Goal: Find contact information: Find contact information

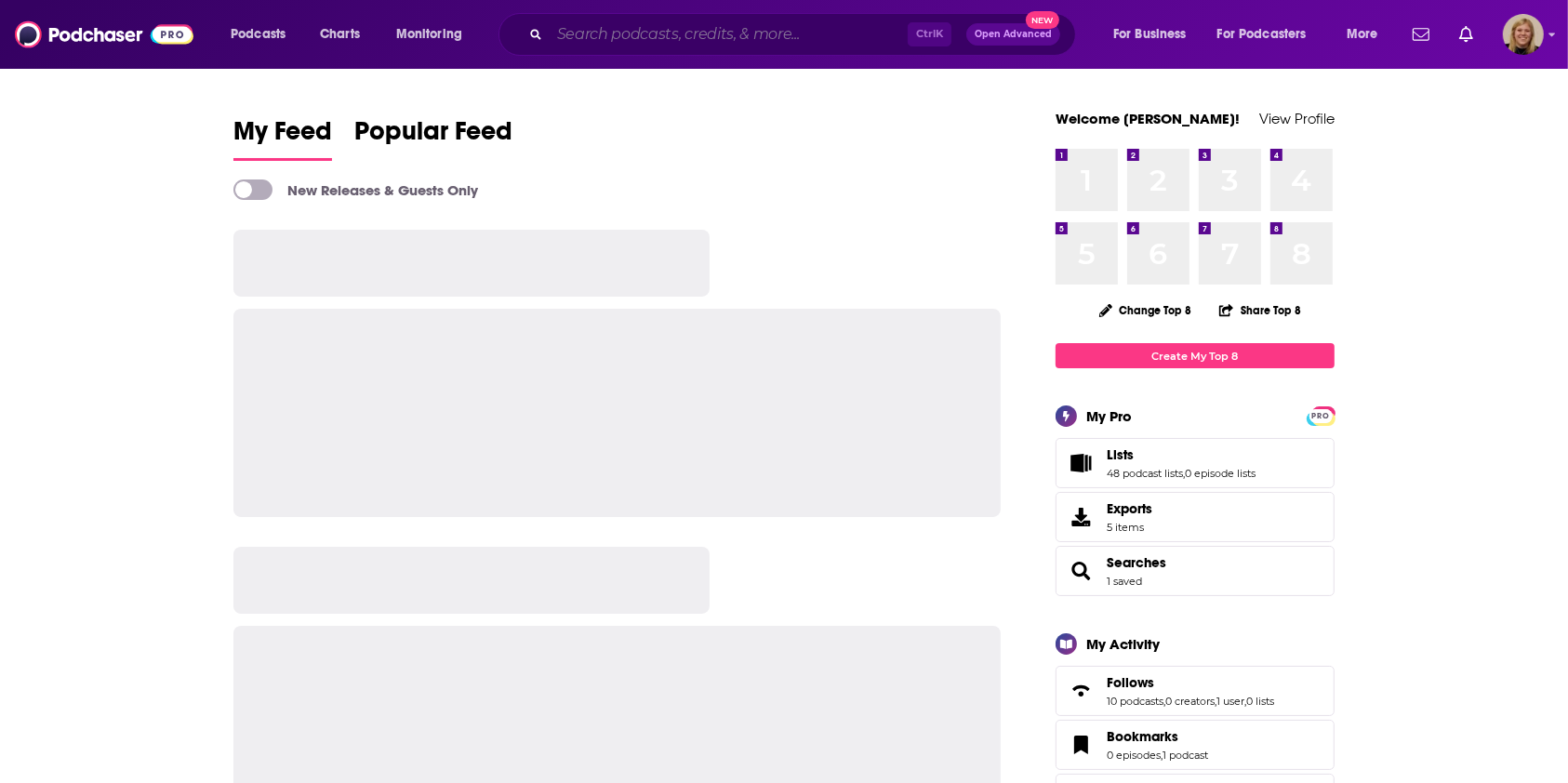
click at [732, 26] on input "Search podcasts, credits, & more..." at bounding box center [728, 35] width 358 height 30
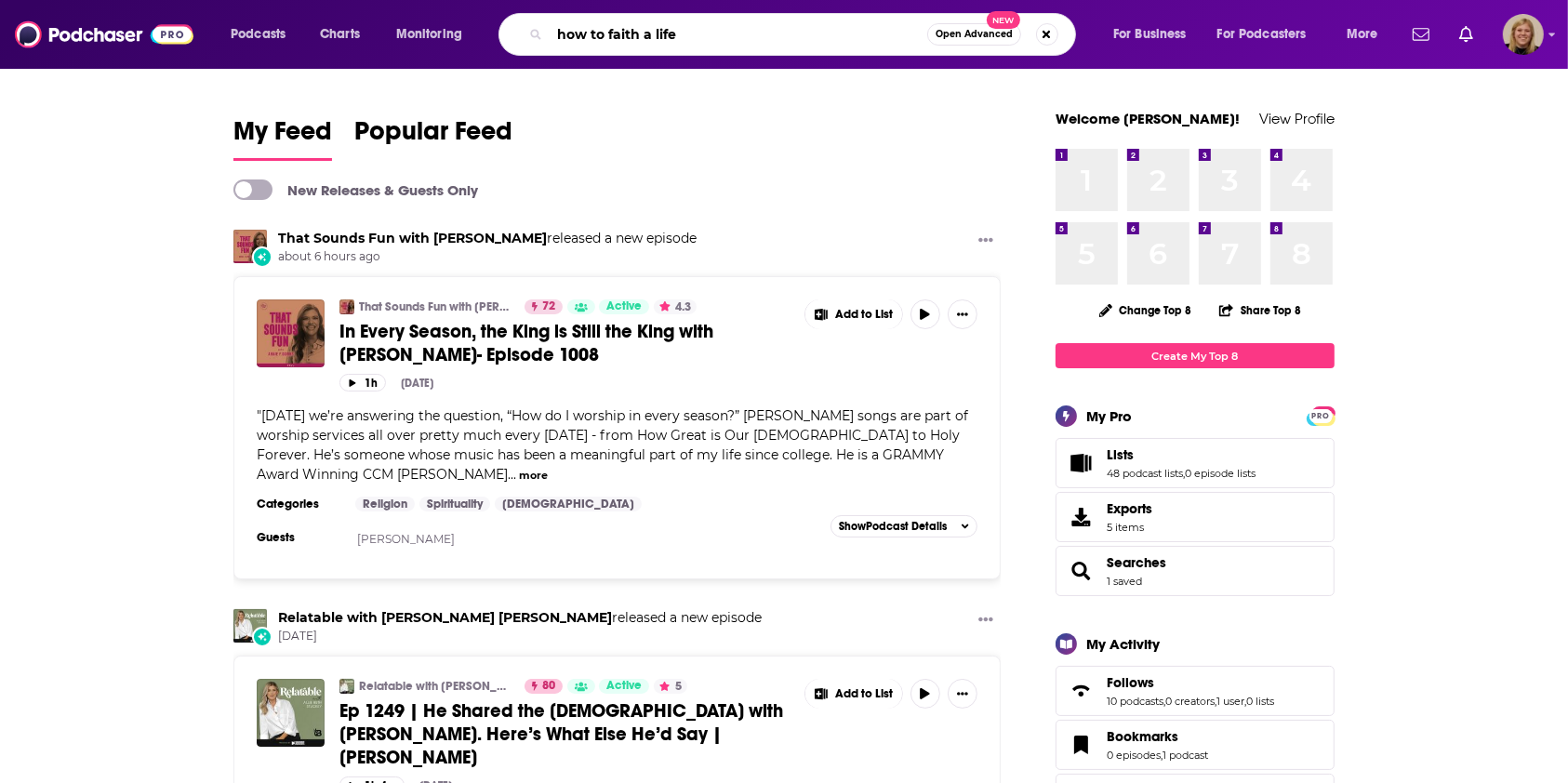
type input "how to faith a life"
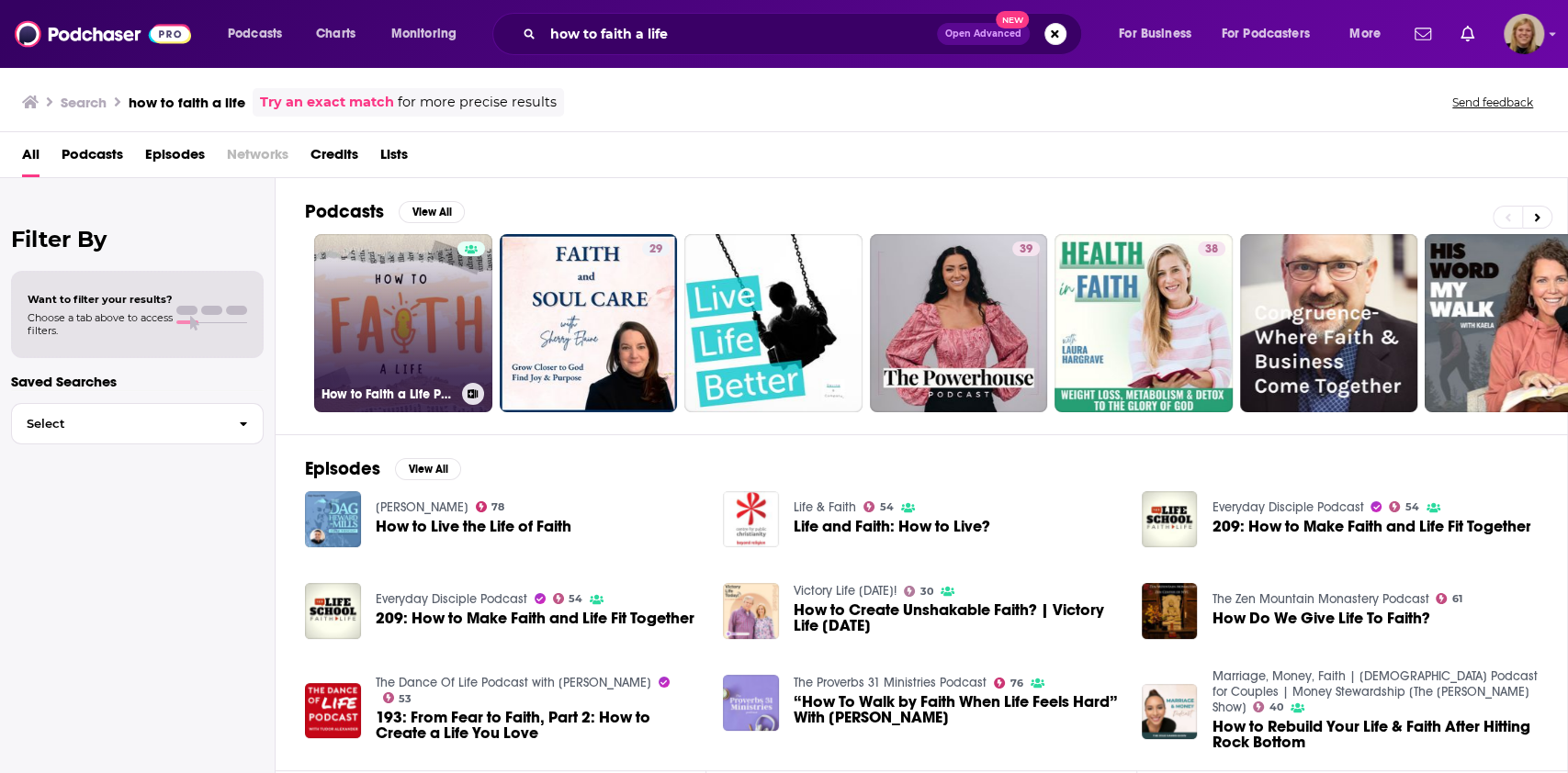
click at [400, 305] on link "How to Faith a Life Podcast with [PERSON_NAME]" at bounding box center [403, 323] width 178 height 178
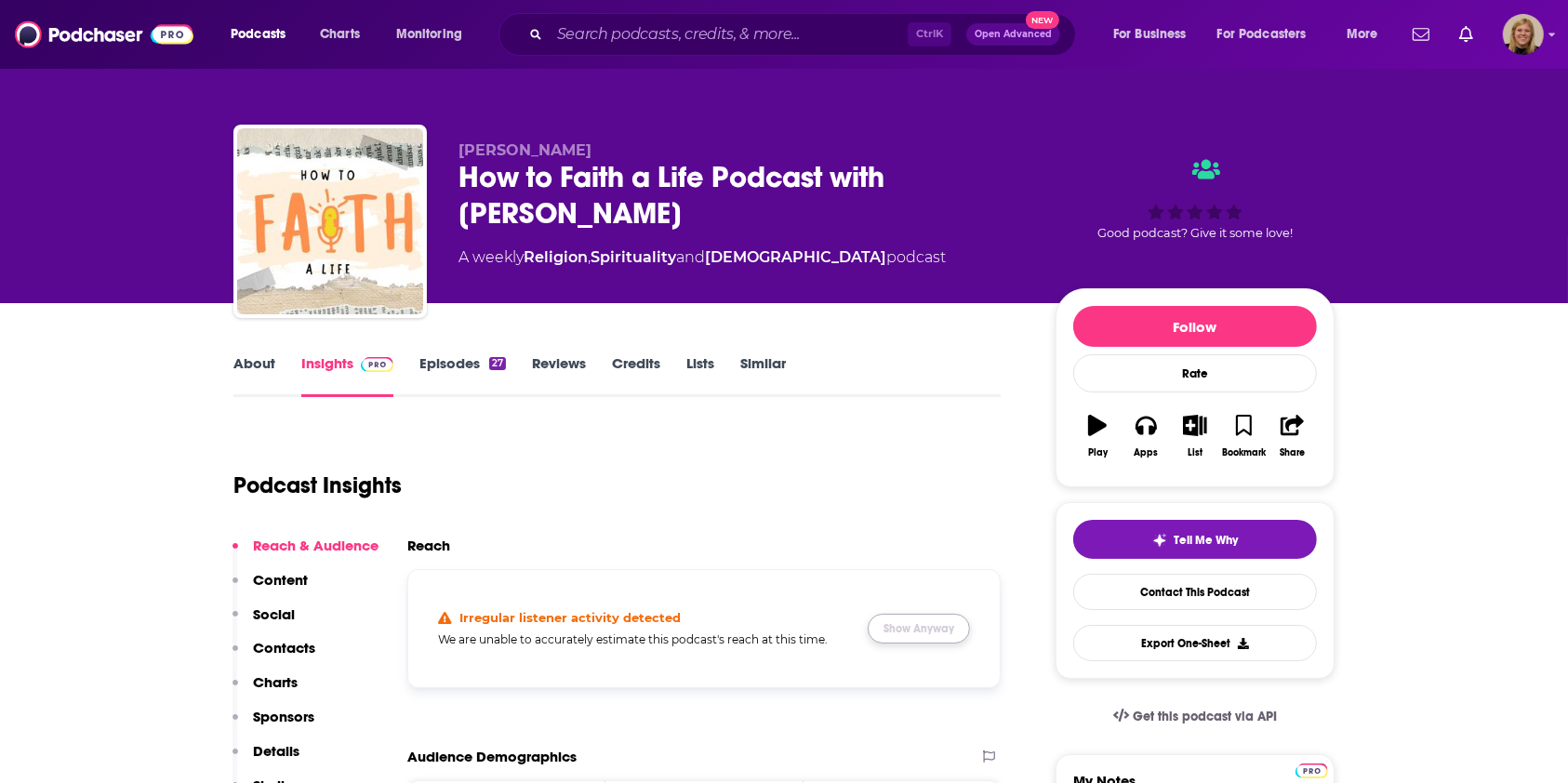
click at [886, 630] on button "Show Anyway" at bounding box center [919, 628] width 102 height 30
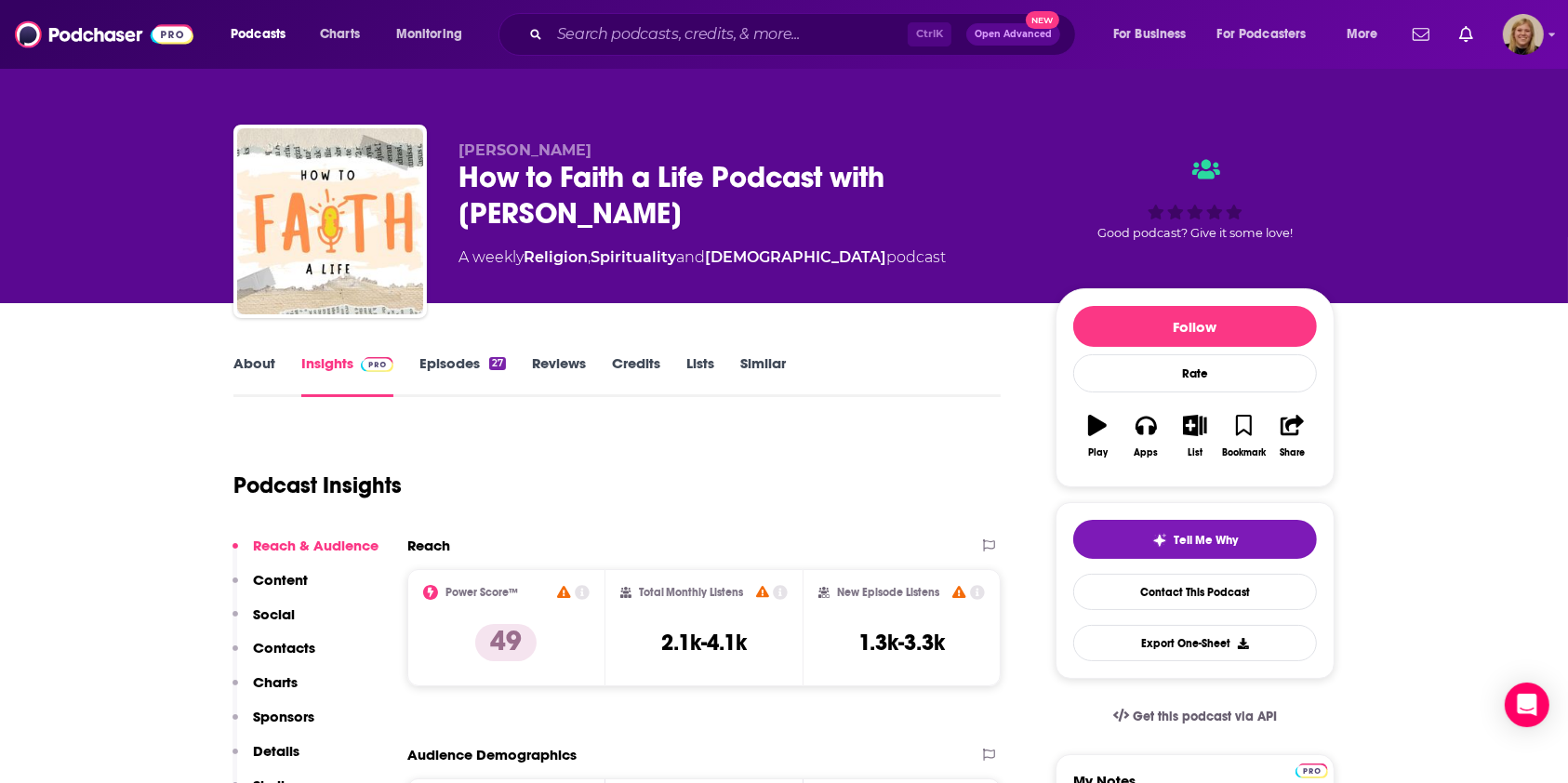
click at [463, 373] on link "Episodes 27" at bounding box center [462, 376] width 86 height 43
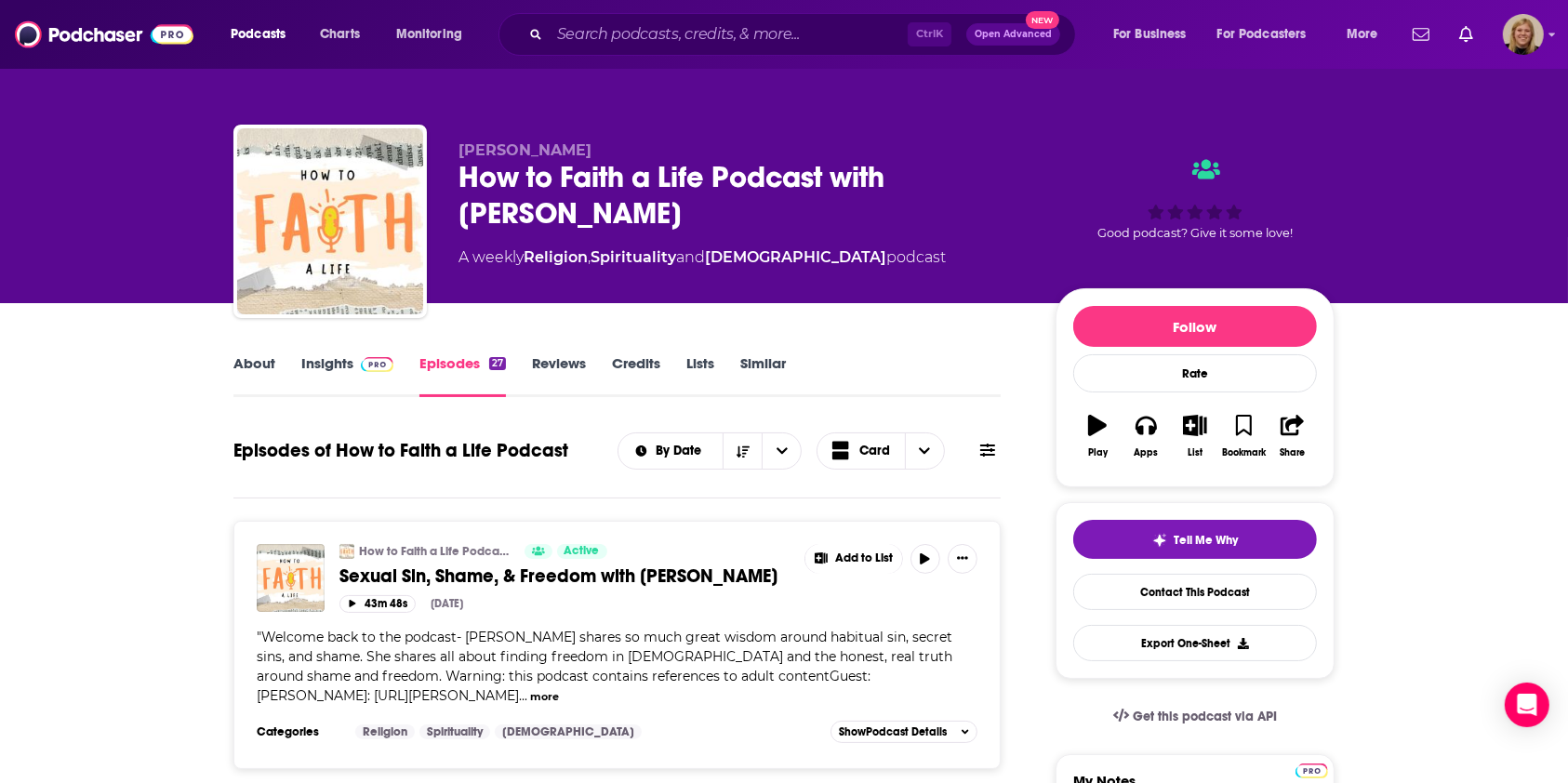
click at [260, 361] on link "About" at bounding box center [255, 376] width 42 height 43
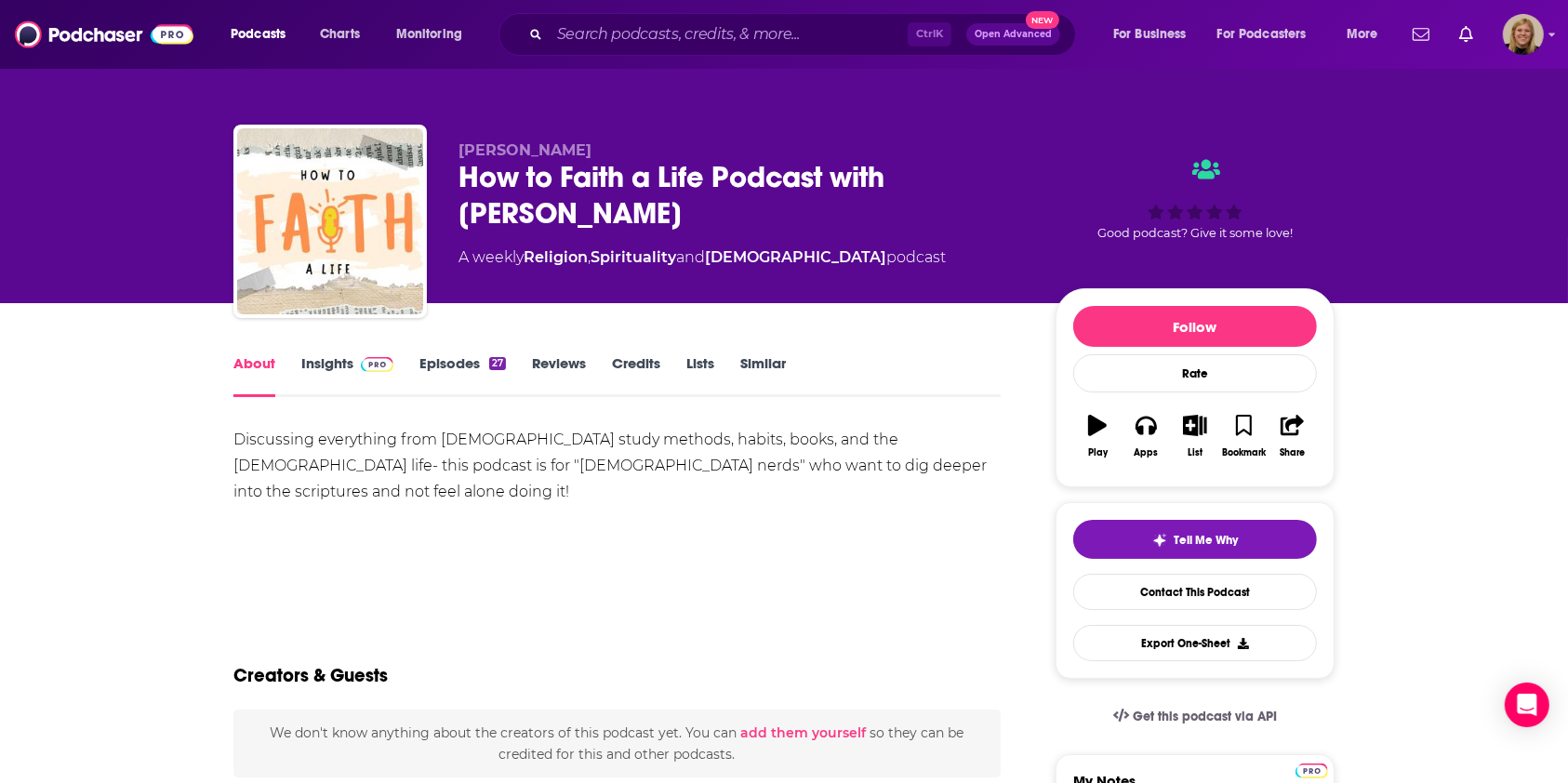
click at [322, 372] on link "Insights" at bounding box center [347, 376] width 92 height 43
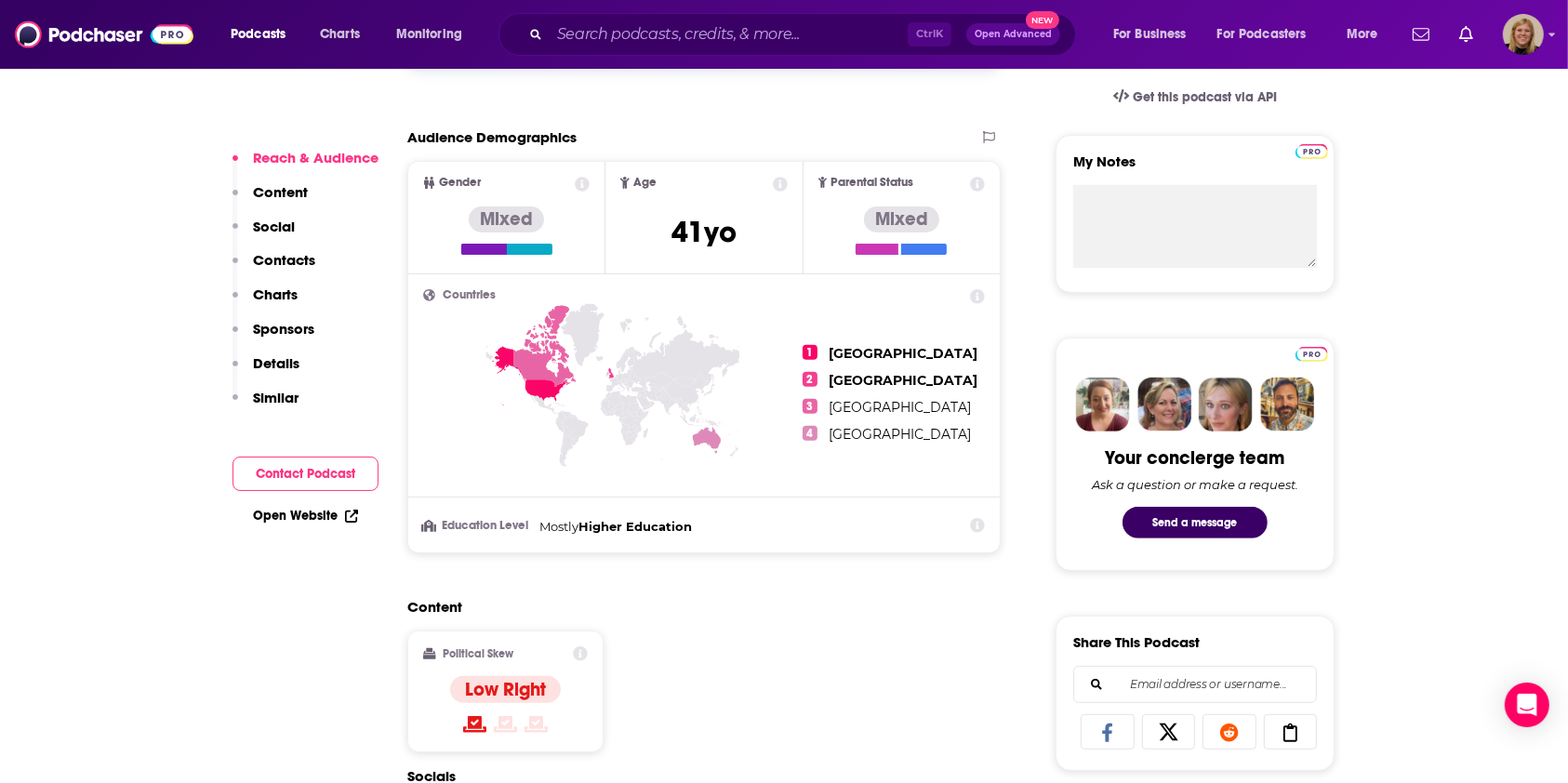
click at [307, 473] on button "Contact Podcast" at bounding box center [305, 474] width 146 height 35
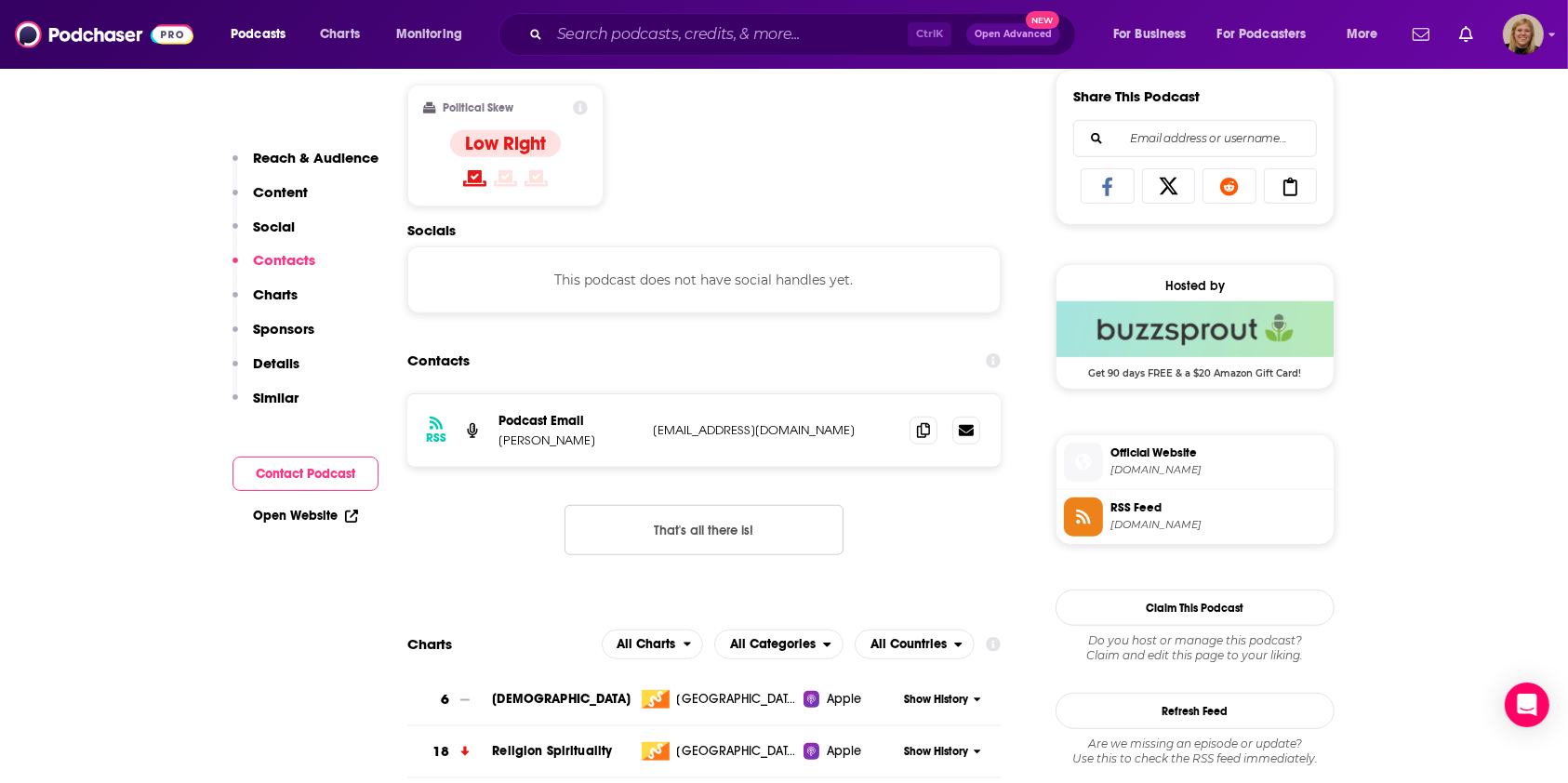
scroll to position [1249, 0]
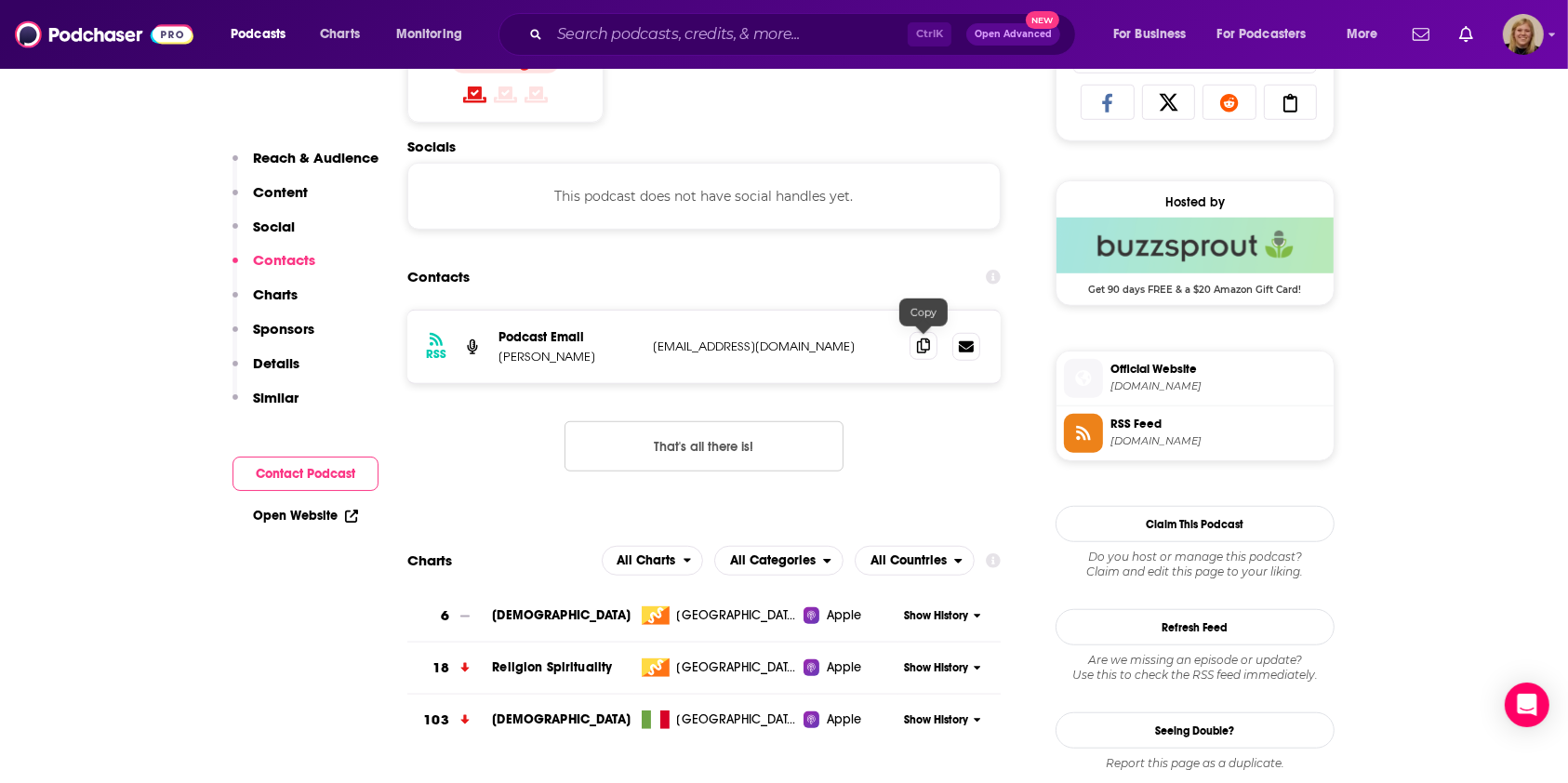
click at [917, 346] on icon at bounding box center [923, 346] width 13 height 15
click at [742, 20] on input "Search podcasts, credits, & more..." at bounding box center [728, 35] width 358 height 30
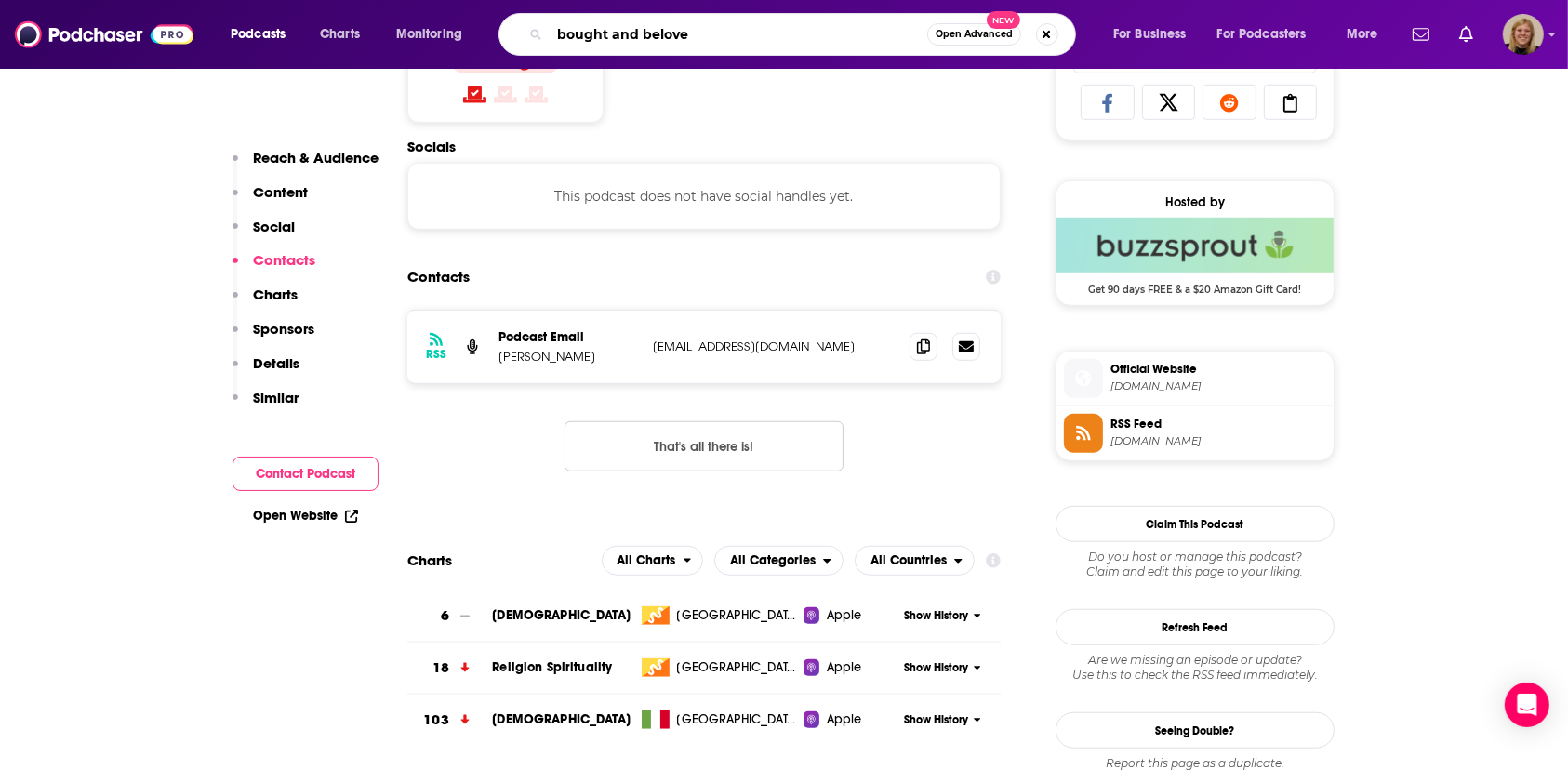
type input "bought and beloved"
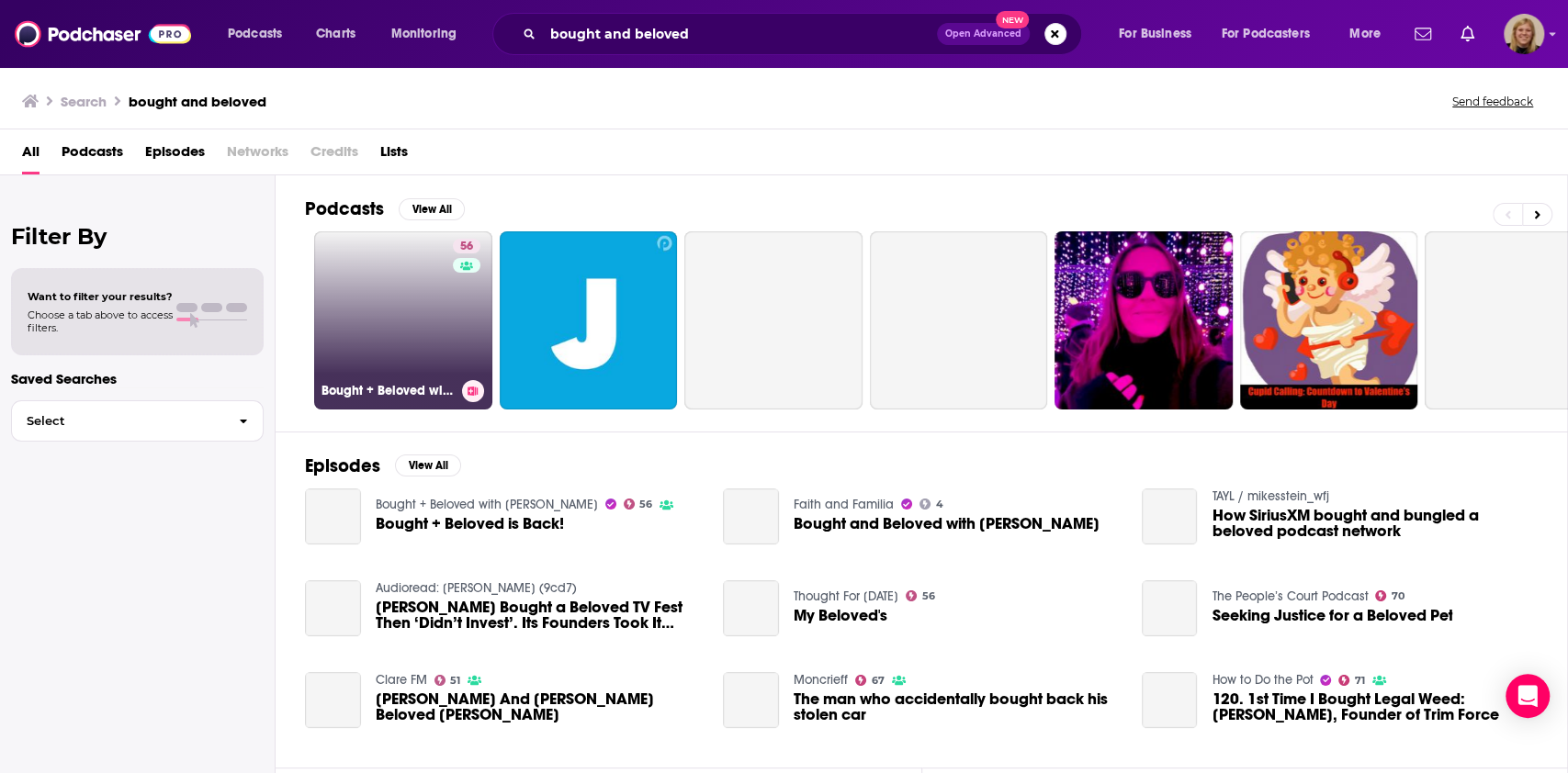
click at [428, 305] on link "56 Bought + Beloved with [PERSON_NAME]" at bounding box center [403, 320] width 178 height 178
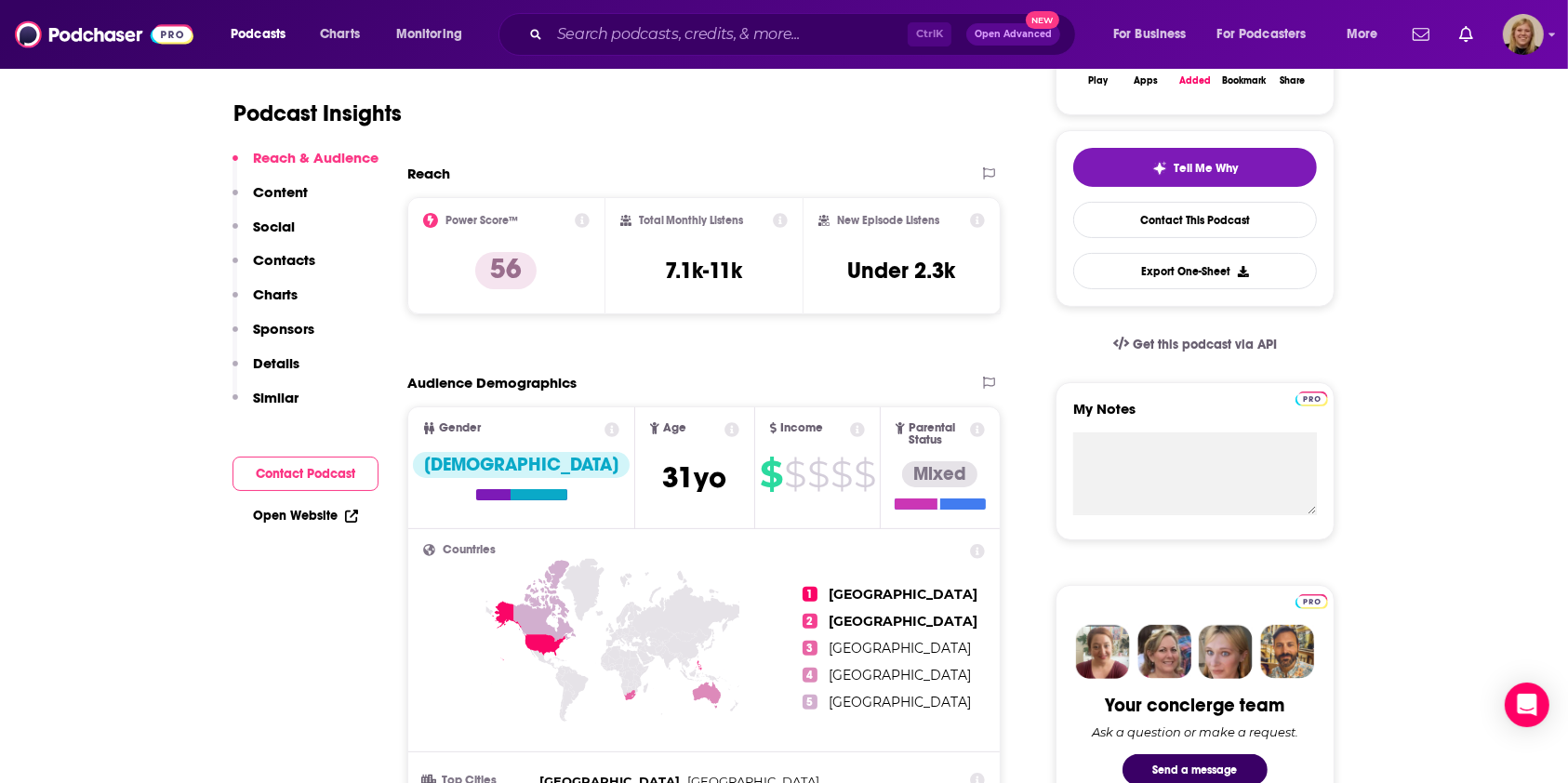
click at [329, 469] on button "Contact Podcast" at bounding box center [305, 474] width 146 height 35
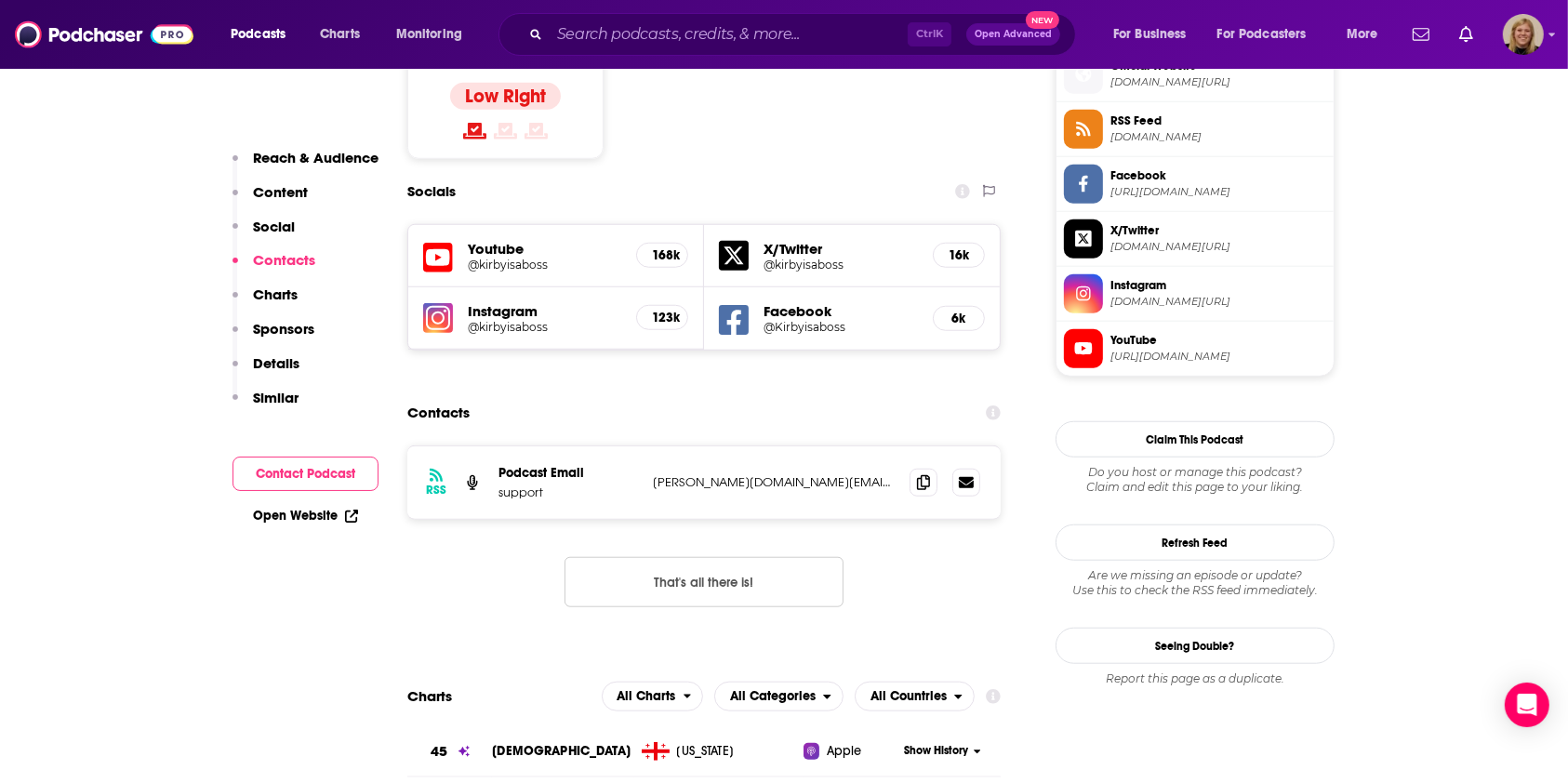
scroll to position [1551, 0]
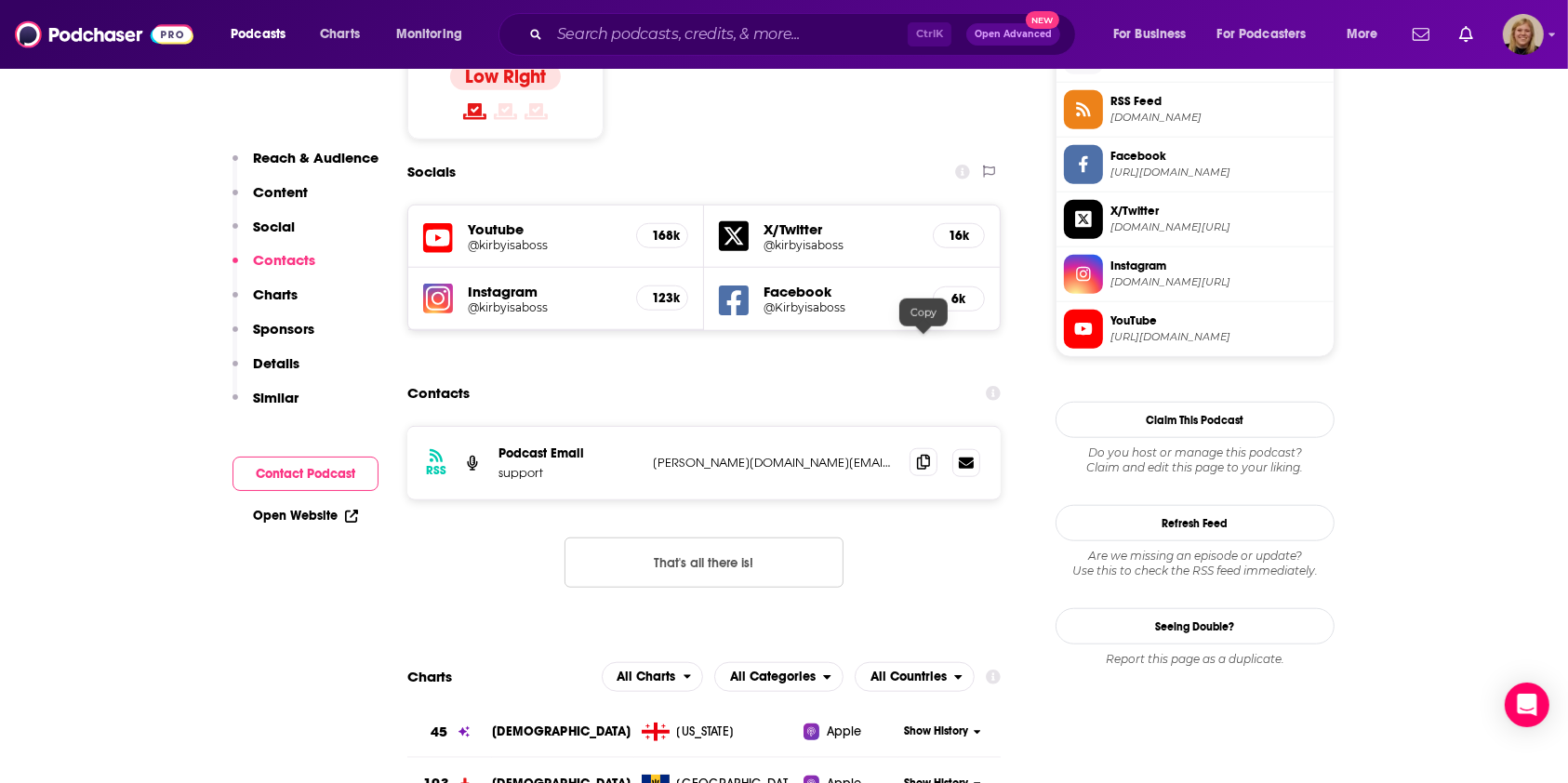
click at [914, 448] on span at bounding box center [924, 462] width 28 height 28
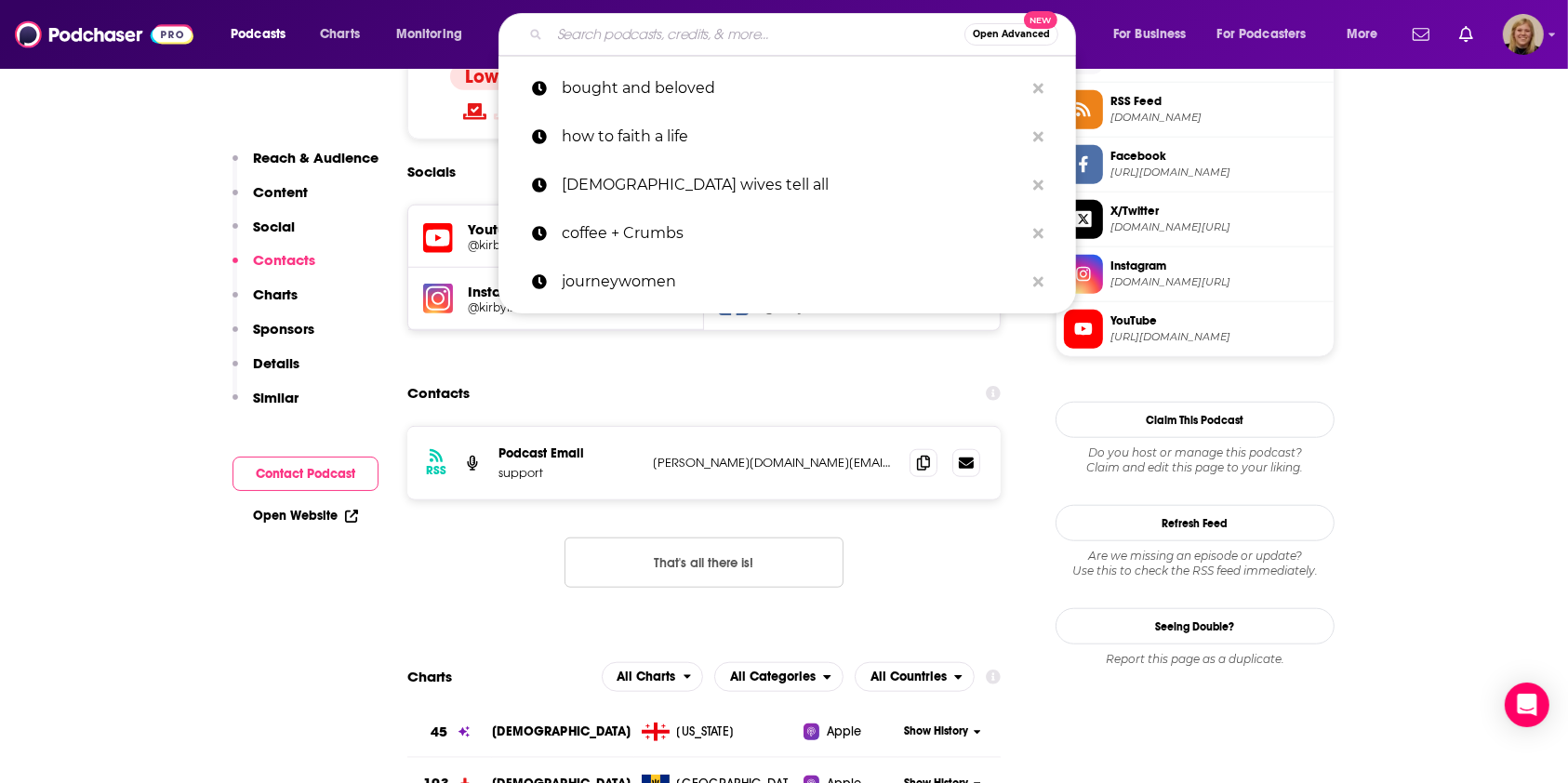
click at [739, 34] on input "Search podcasts, credits, & more..." at bounding box center [757, 35] width 415 height 30
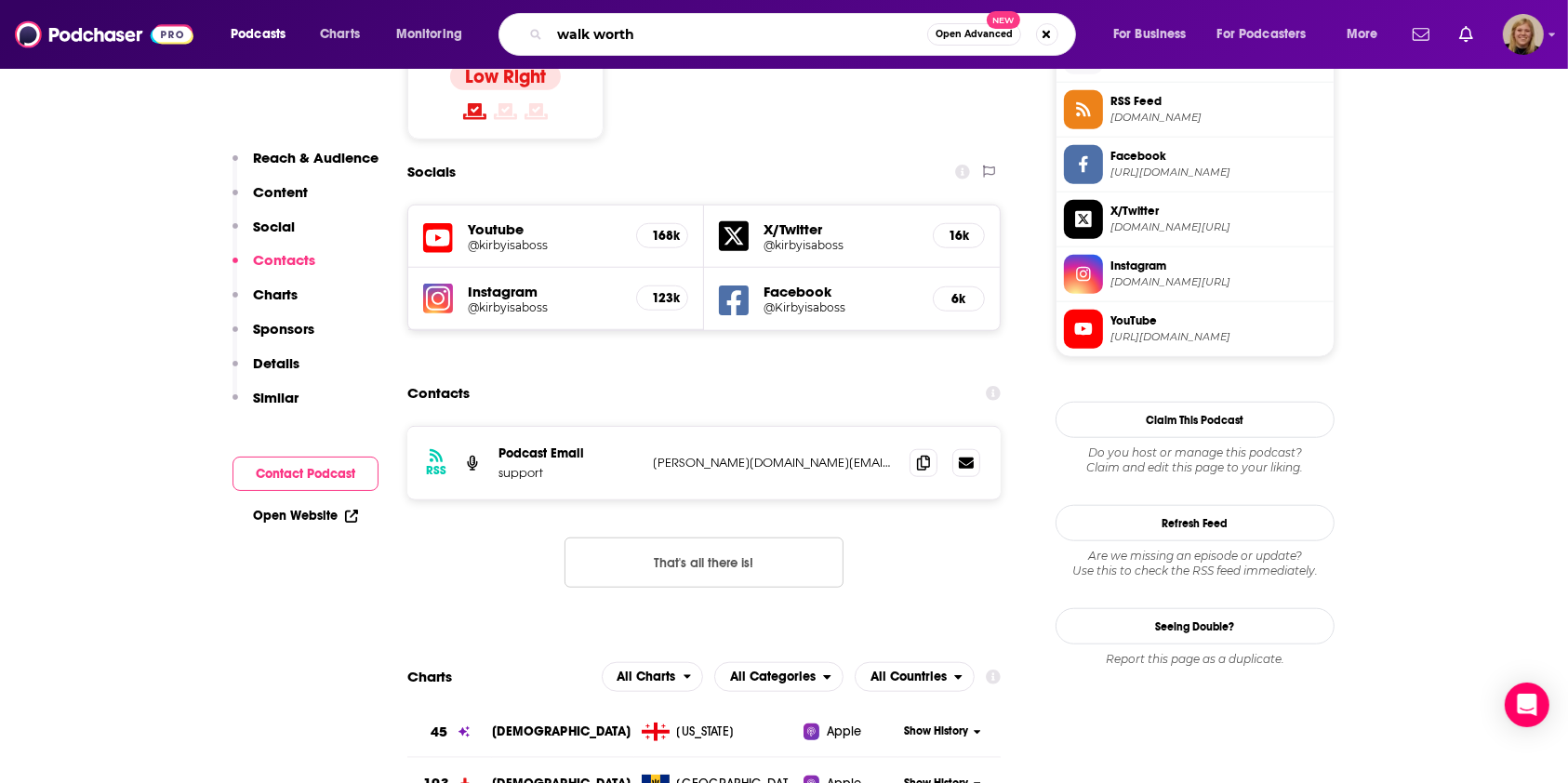
type input "walk worthy"
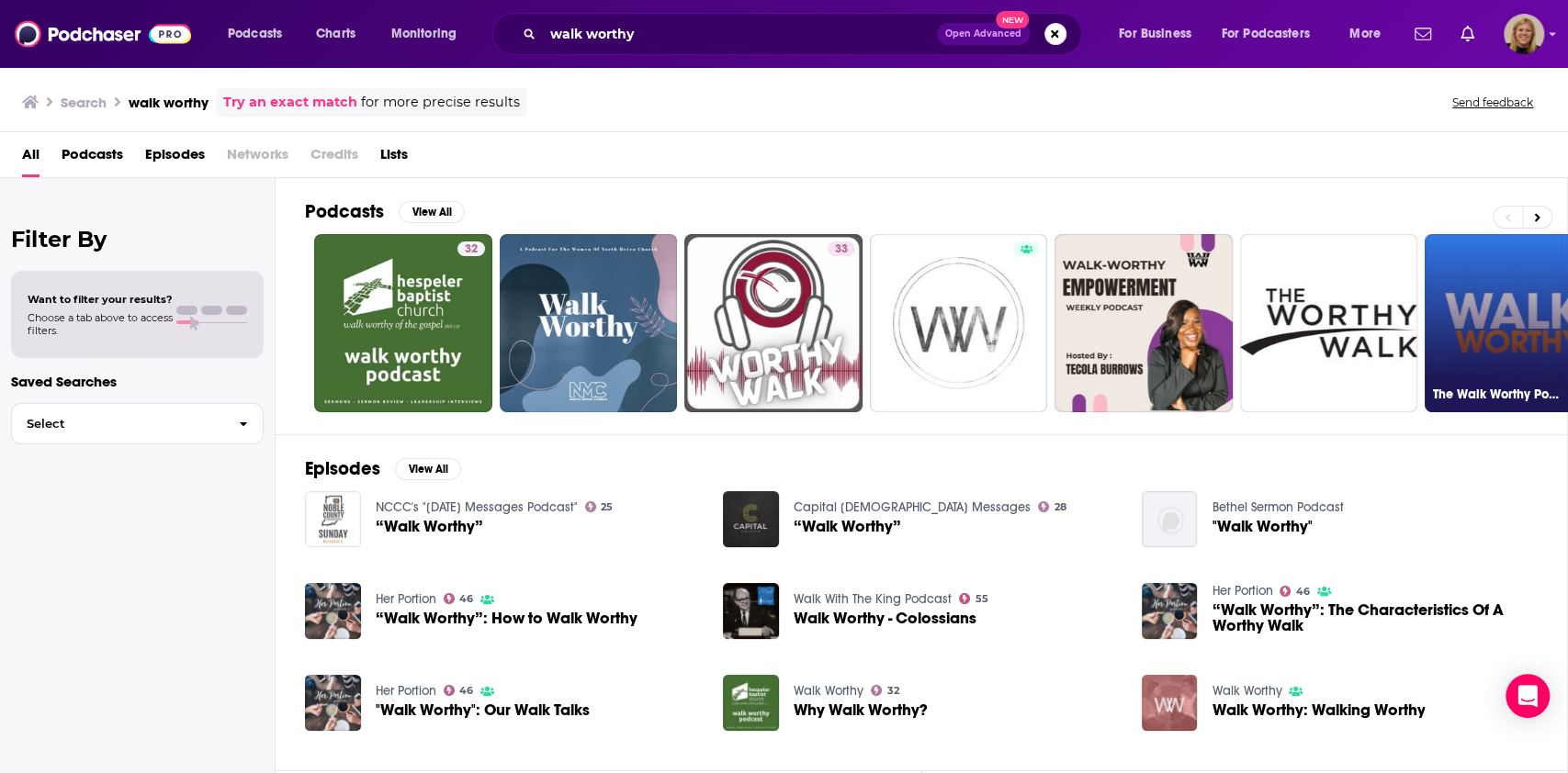
click at [1513, 310] on link "The Walk Worthy Podcast" at bounding box center [1513, 323] width 178 height 178
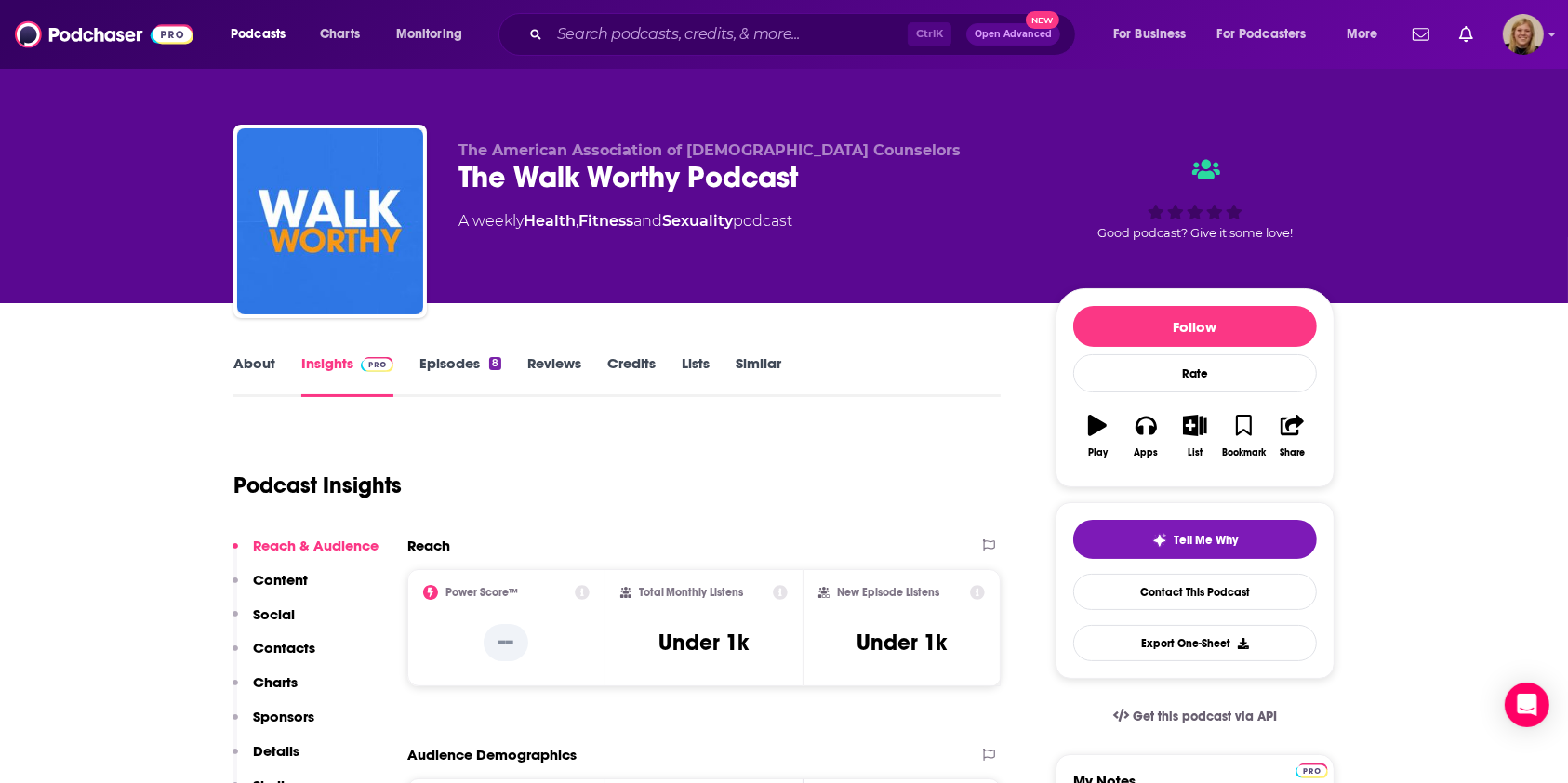
click at [250, 358] on link "About" at bounding box center [255, 376] width 42 height 43
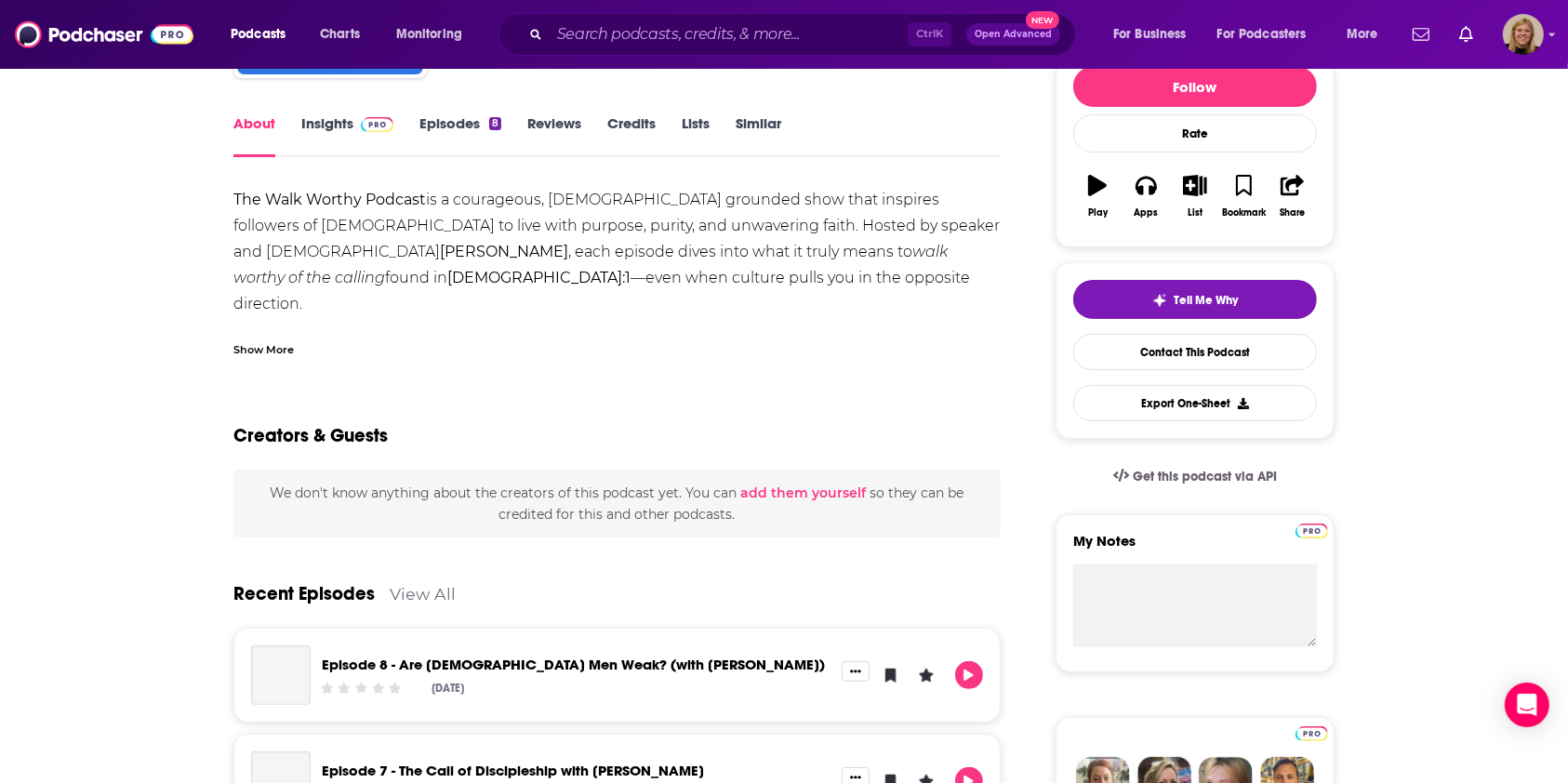
scroll to position [248, 0]
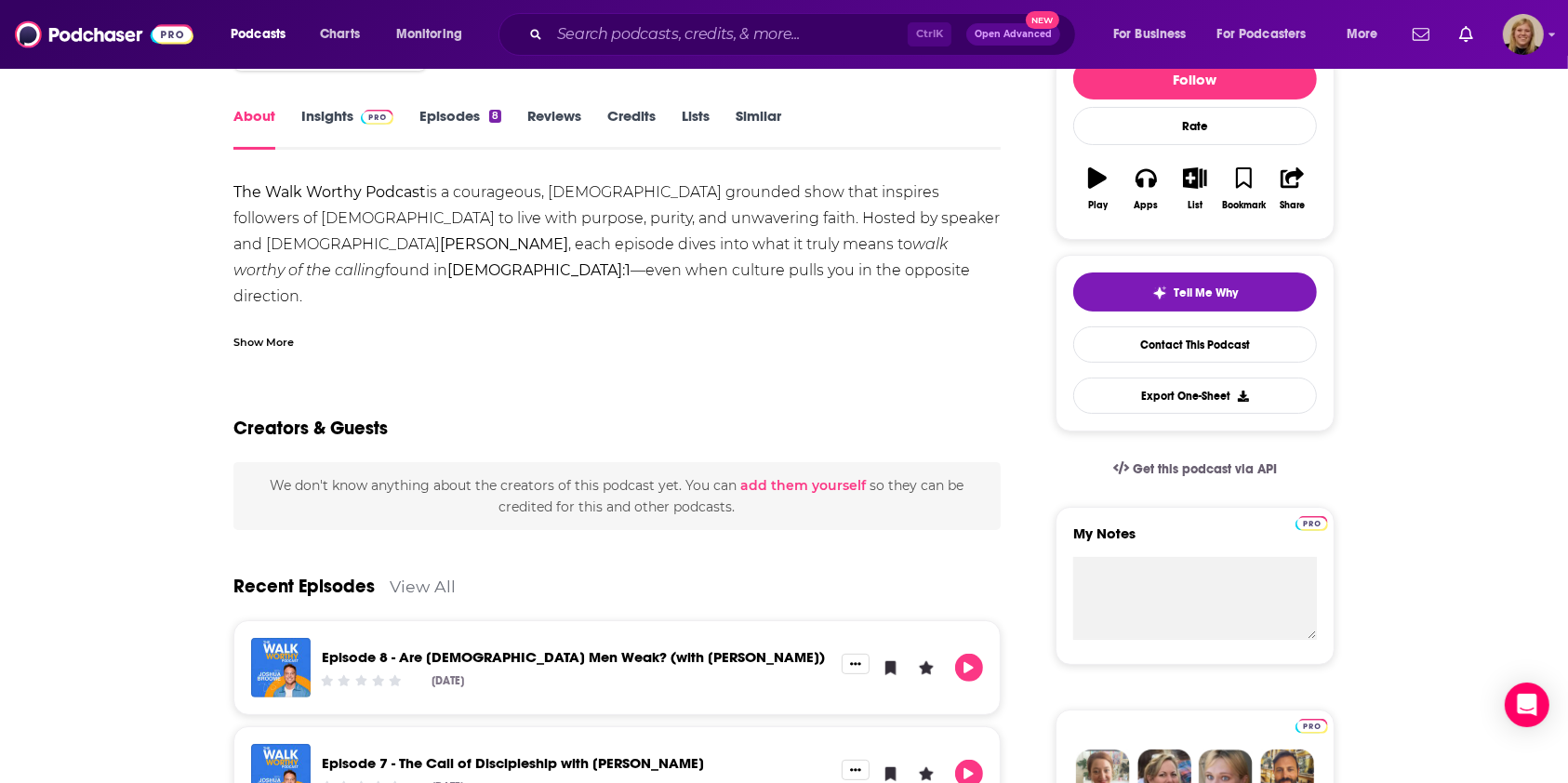
click at [251, 344] on div "Show More" at bounding box center [264, 341] width 60 height 18
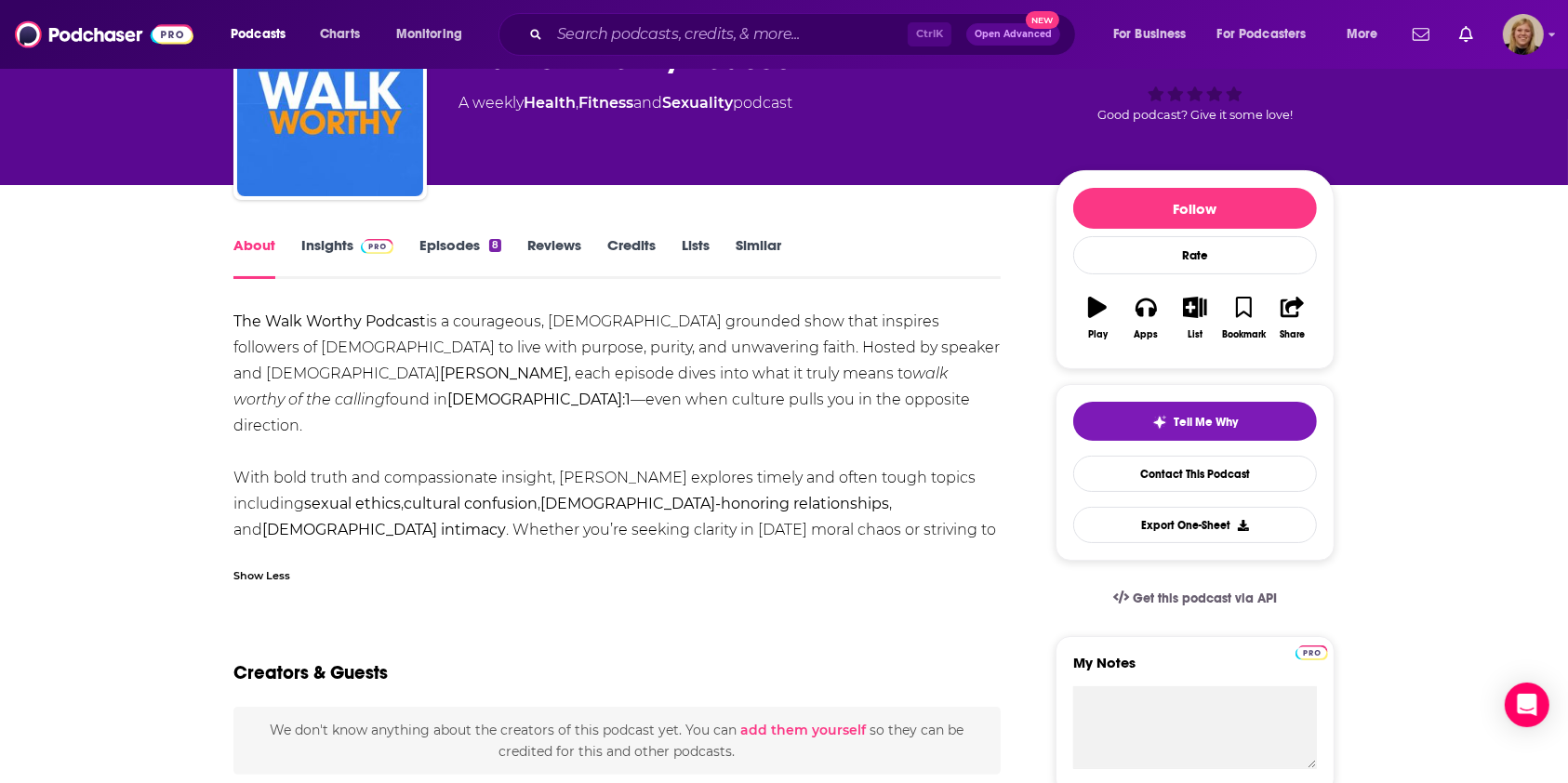
scroll to position [0, 0]
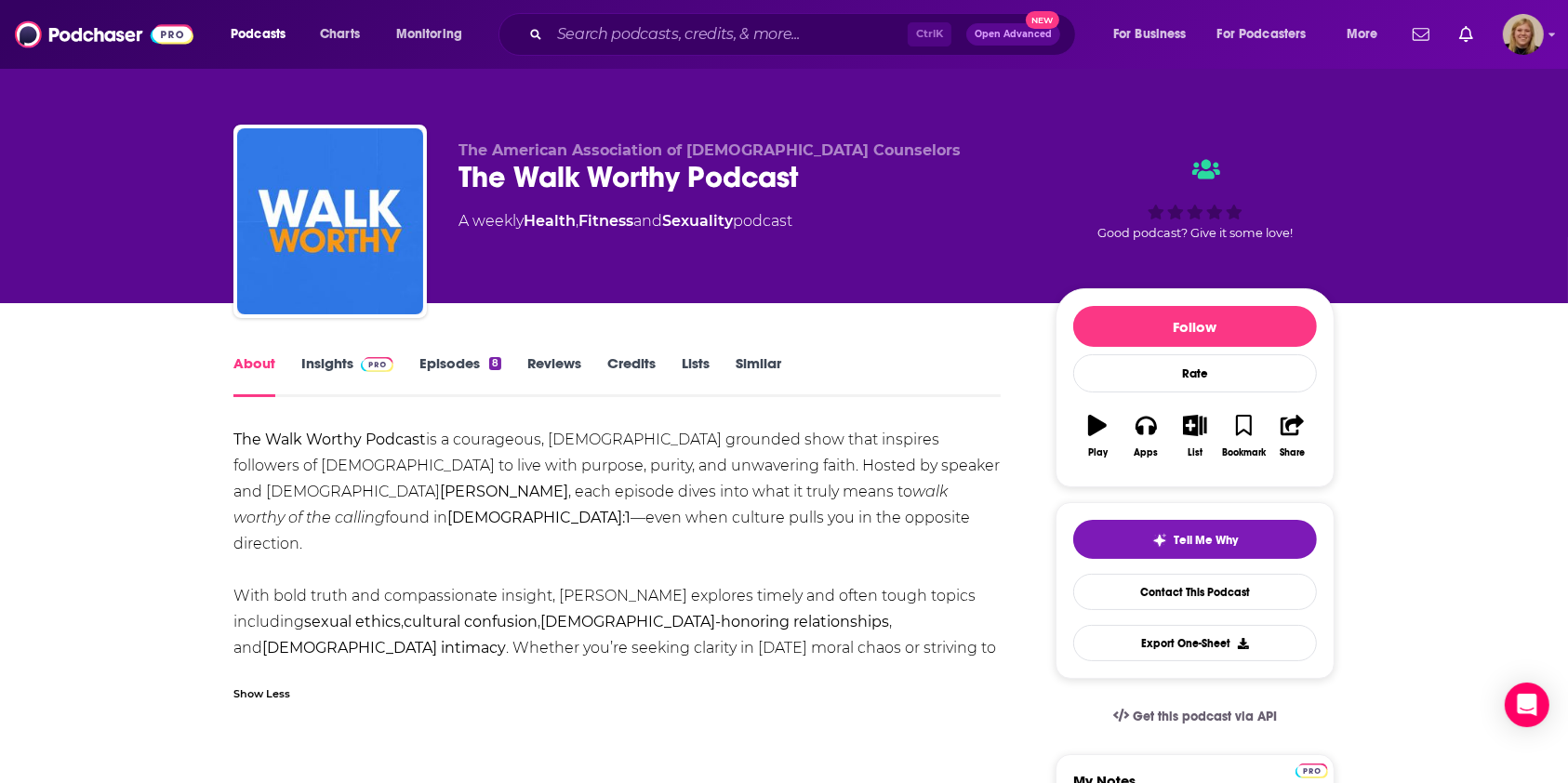
click at [327, 365] on link "Insights" at bounding box center [347, 376] width 92 height 43
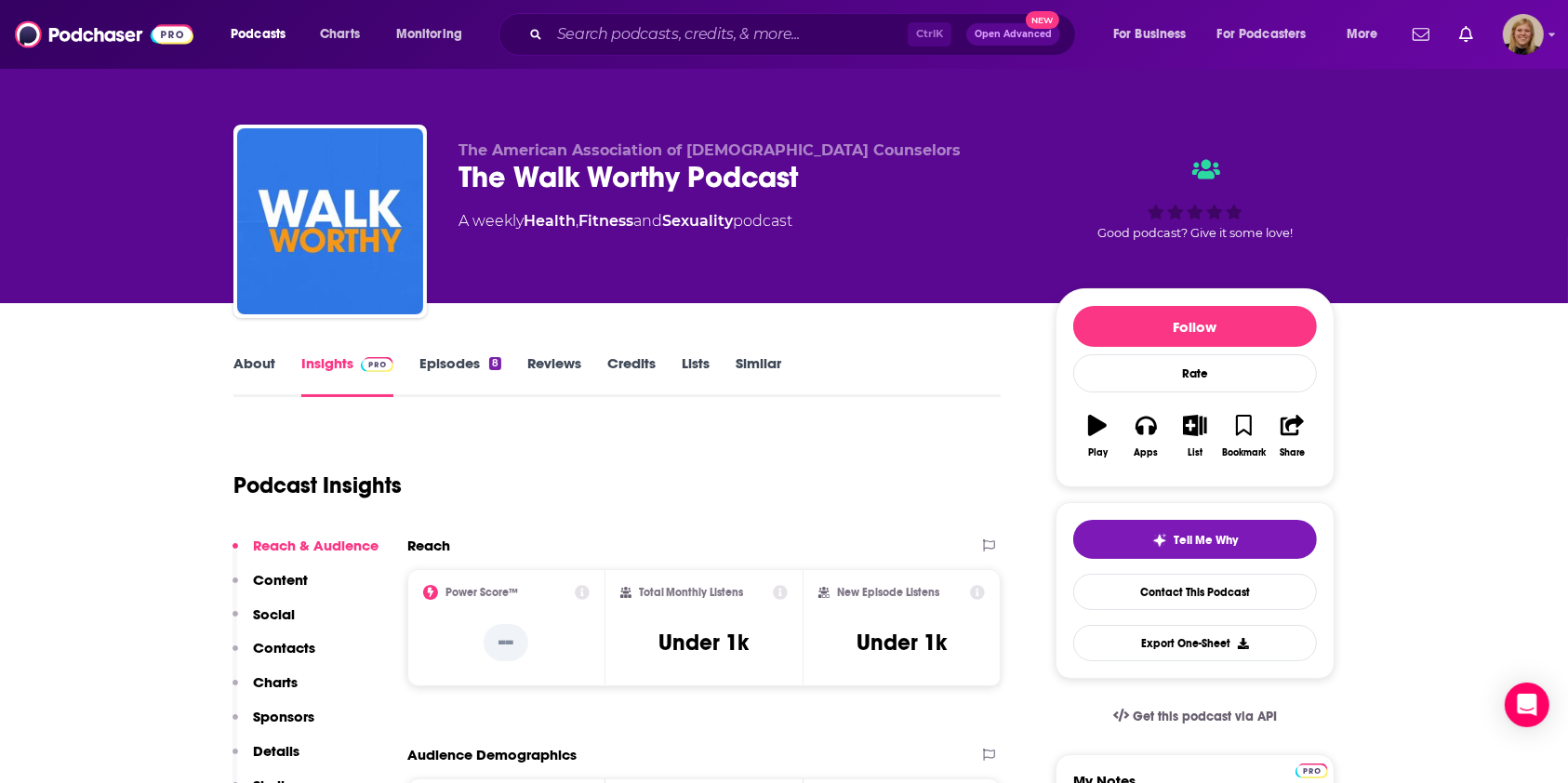
click at [327, 365] on link "Insights" at bounding box center [347, 376] width 92 height 43
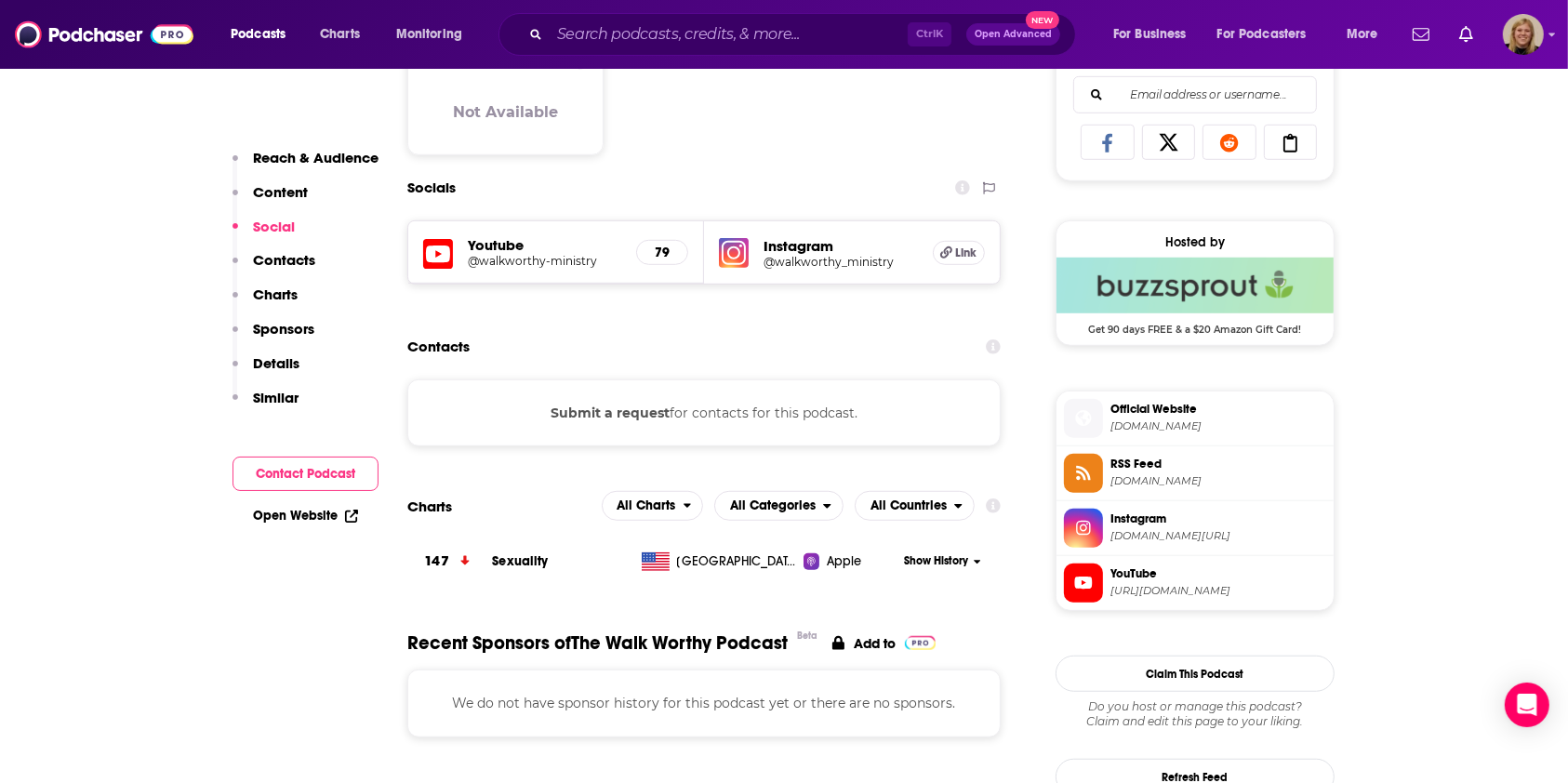
scroll to position [1240, 0]
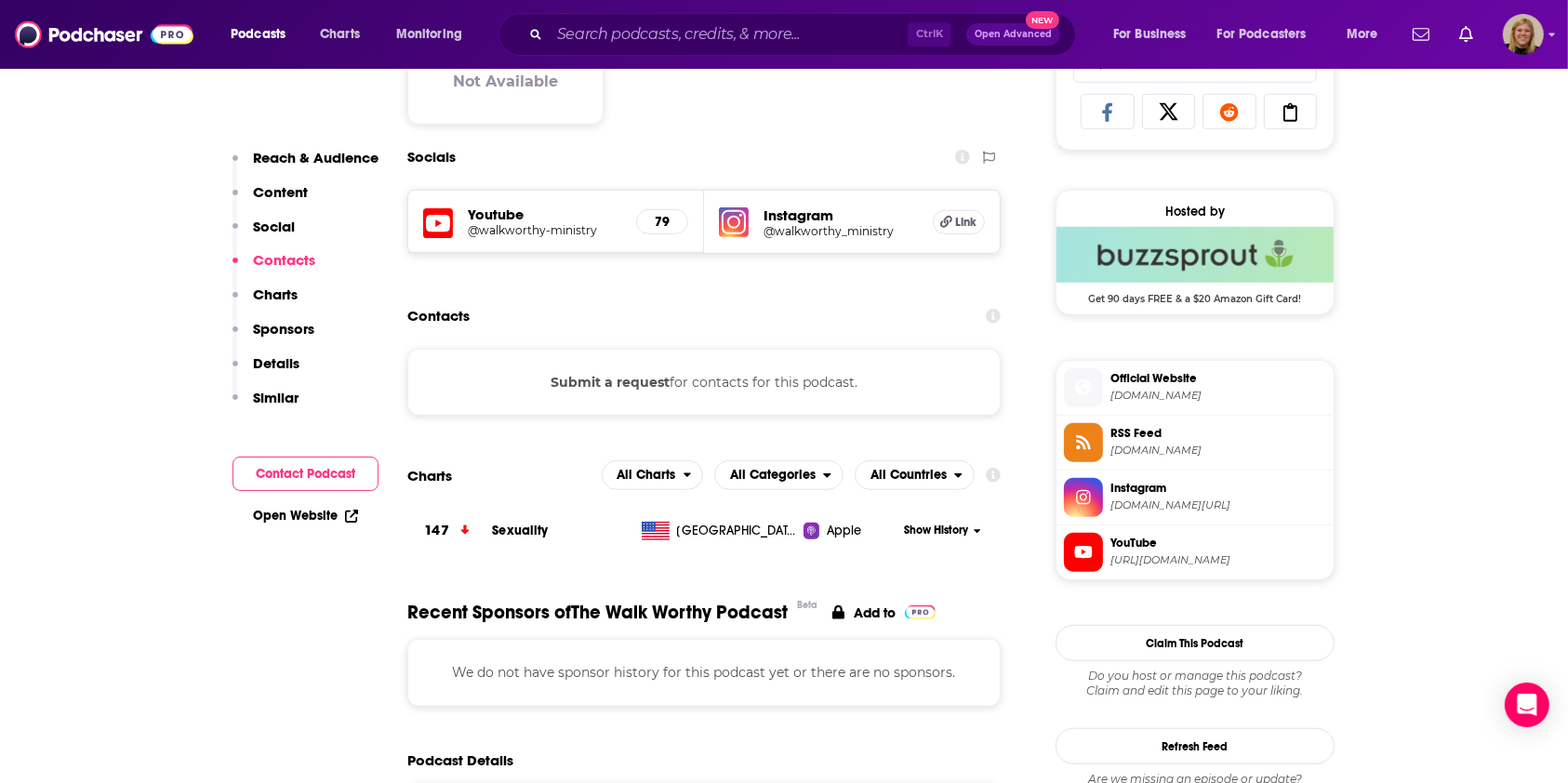
click at [616, 372] on button "Submit a request" at bounding box center [611, 382] width 119 height 21
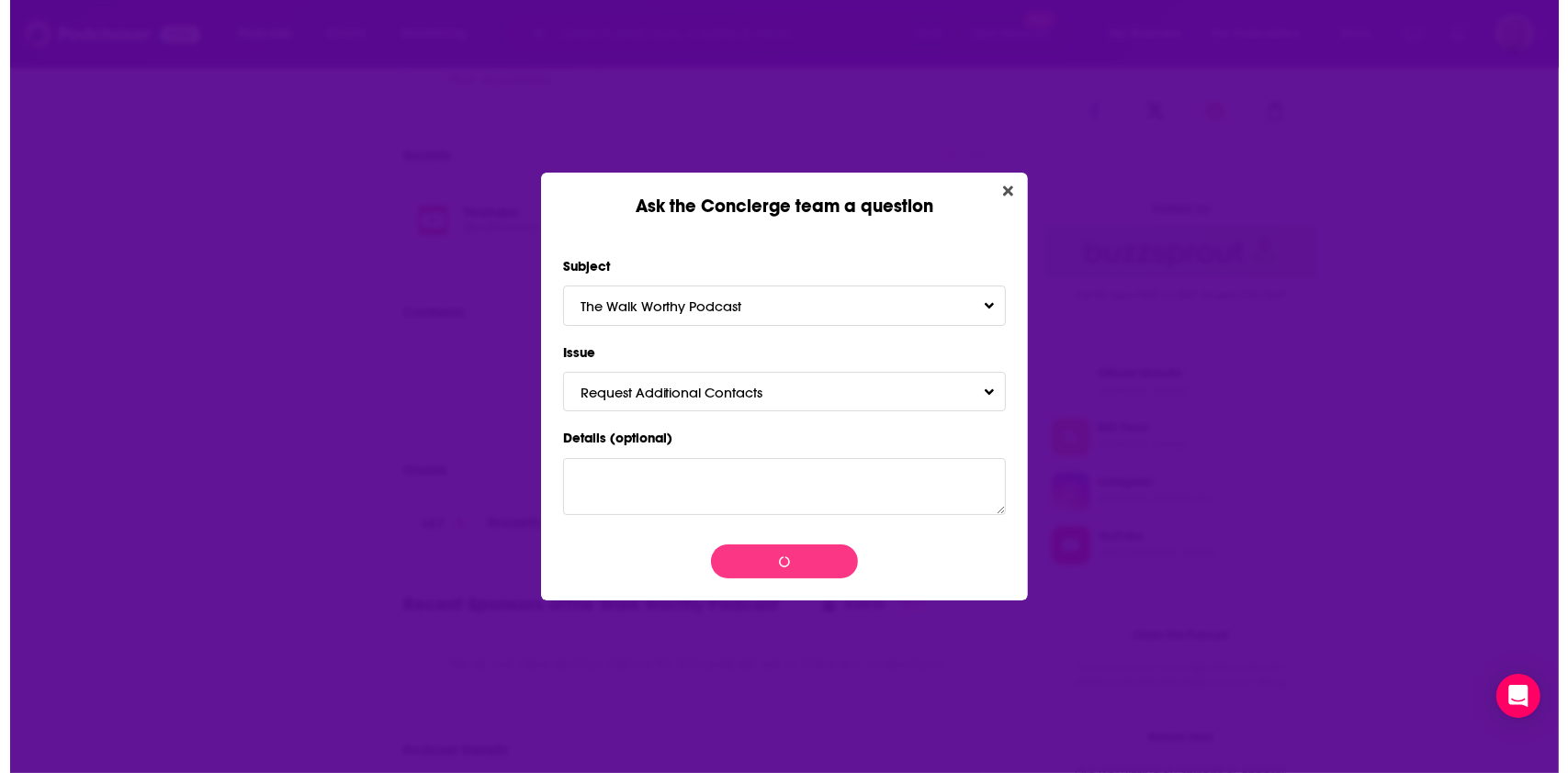
scroll to position [0, 0]
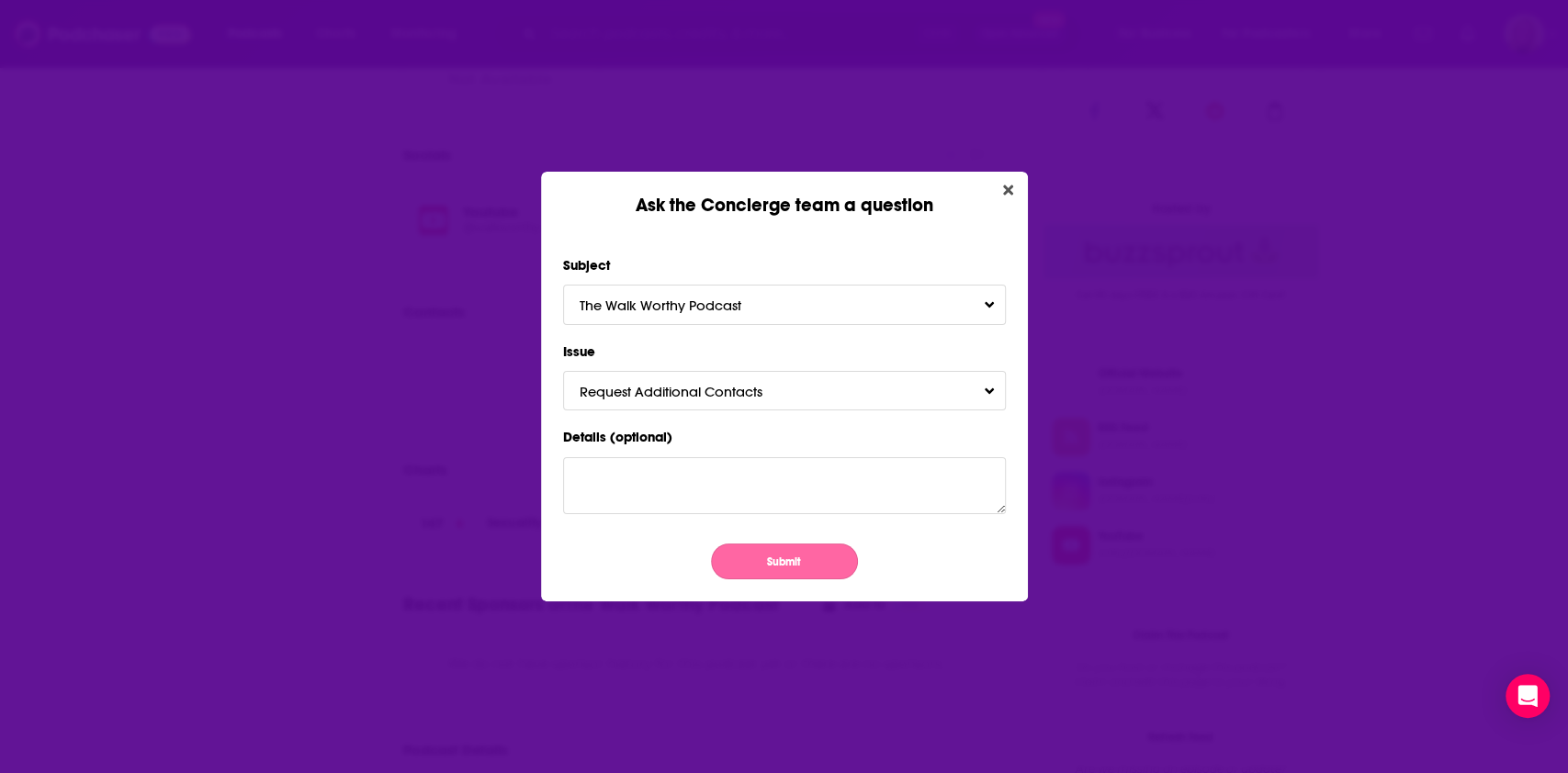
click at [757, 569] on button "Submit" at bounding box center [784, 562] width 147 height 36
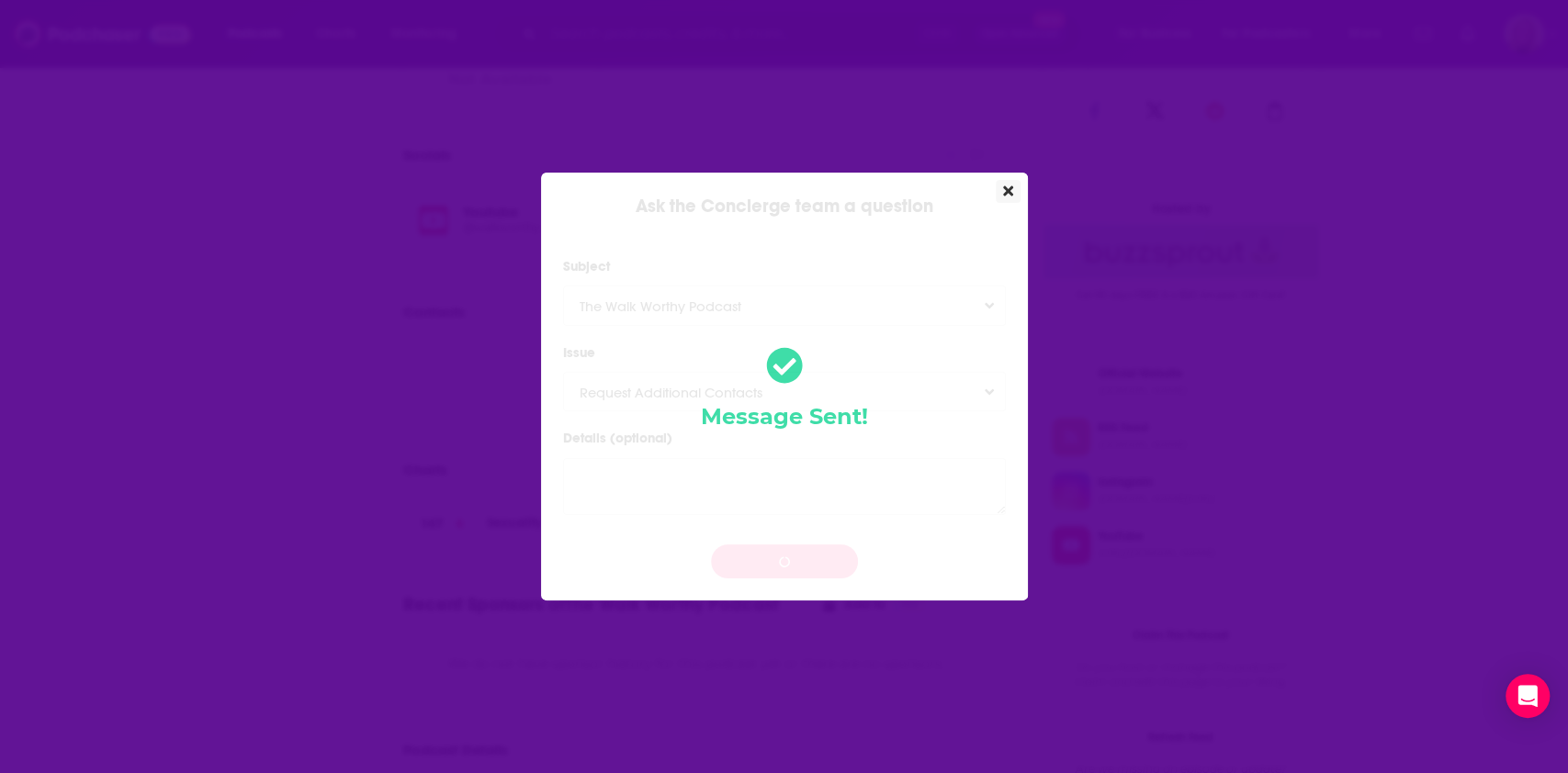
click at [1006, 194] on icon "Close" at bounding box center [1008, 191] width 10 height 10
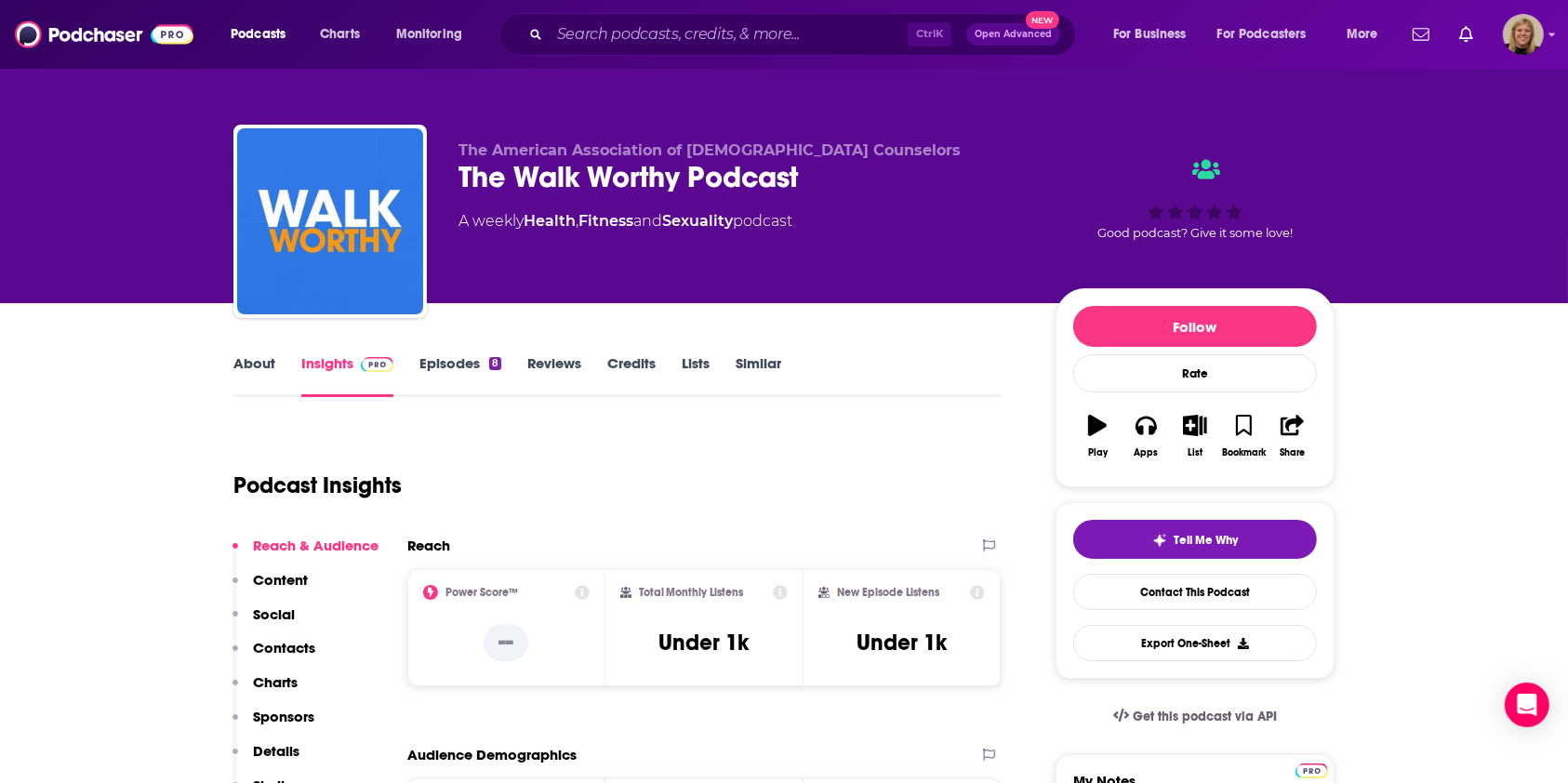
click at [244, 376] on link "About" at bounding box center [255, 376] width 42 height 43
